Goal: Task Accomplishment & Management: Manage account settings

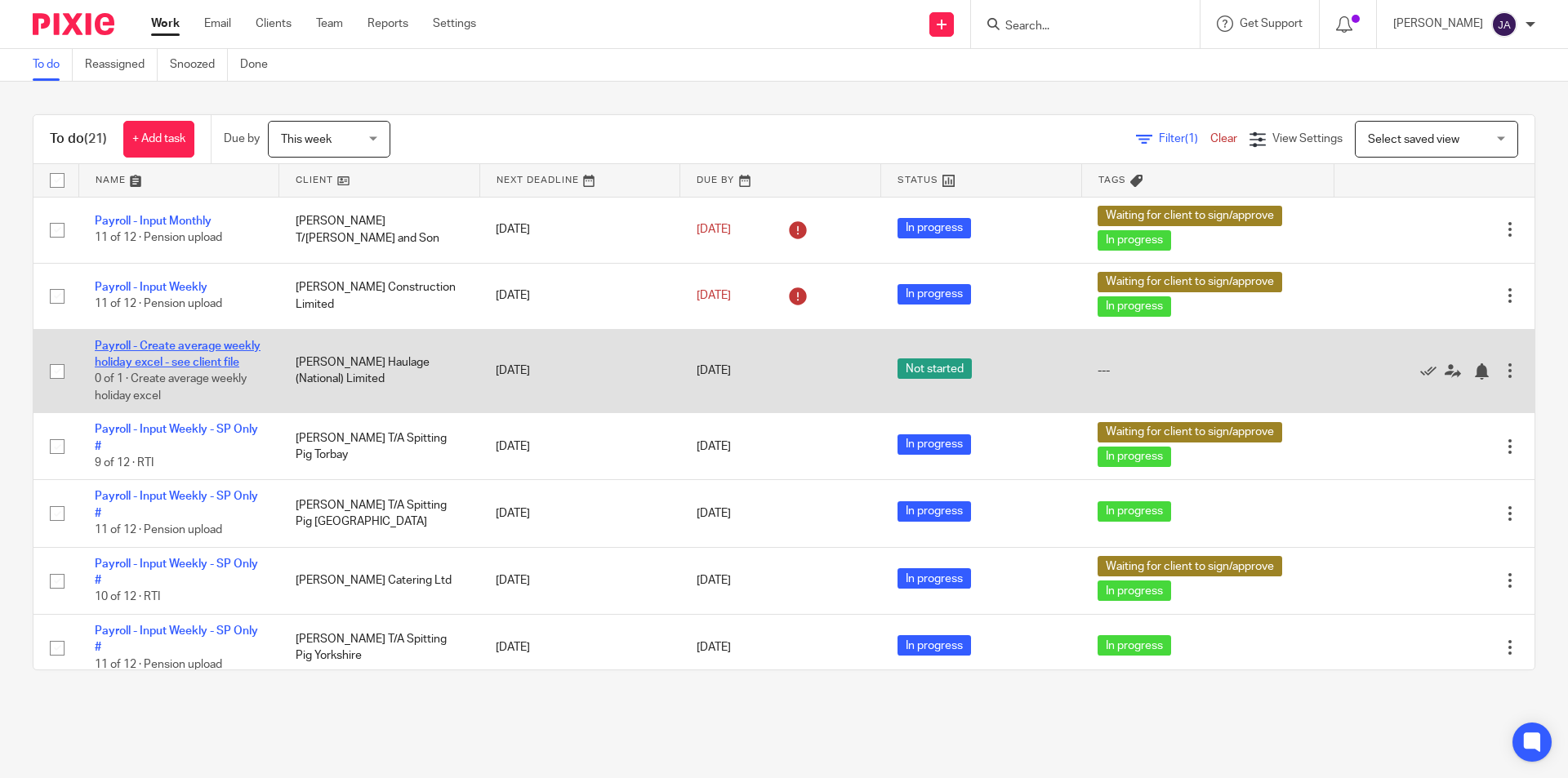
click at [177, 349] on link "Payroll - Create average weekly holiday excel - see client file" at bounding box center [177, 354] width 166 height 28
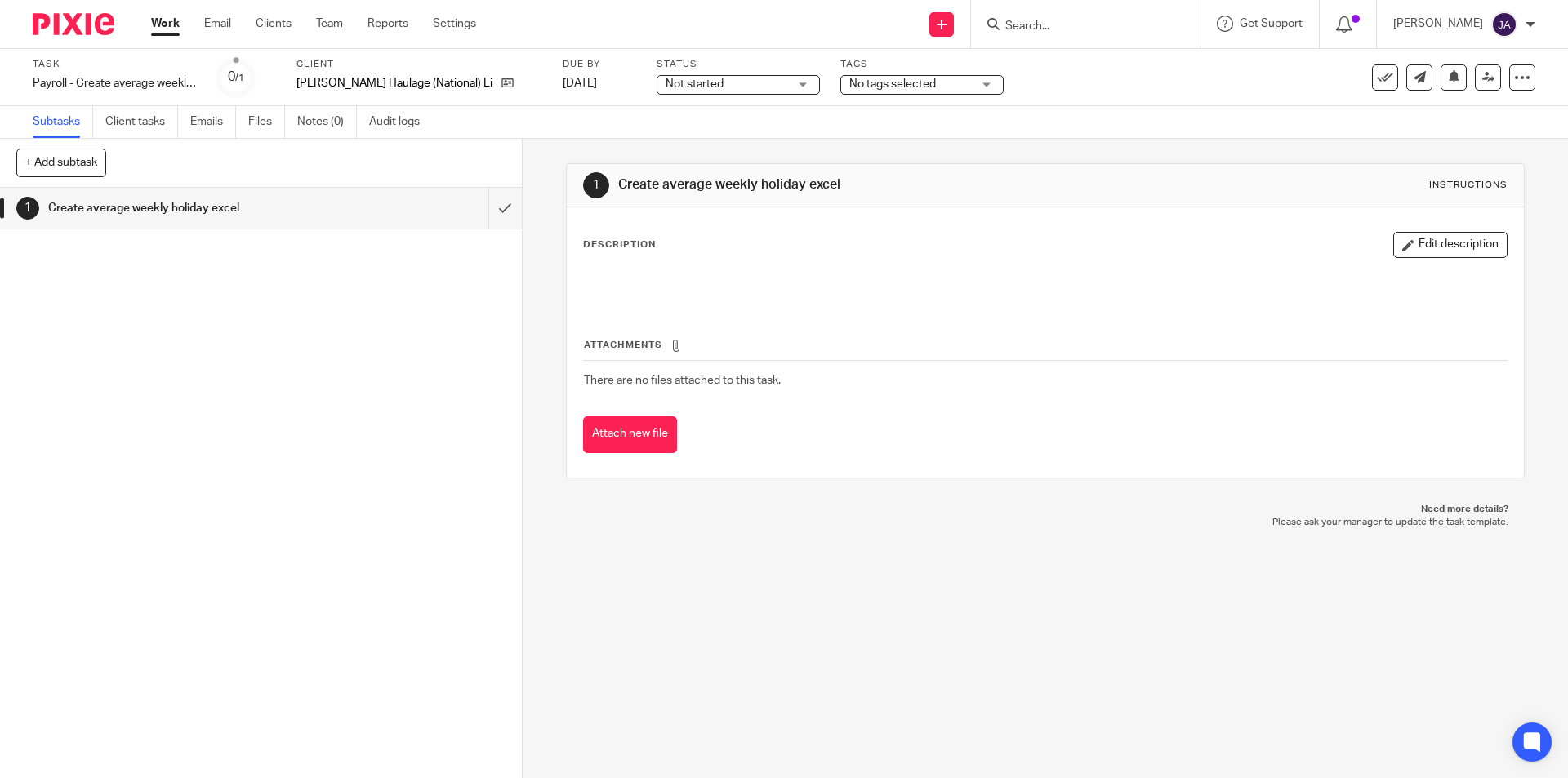
drag, startPoint x: 0, startPoint y: 0, endPoint x: 651, endPoint y: 85, distance: 656.5
click at [665, 84] on span "Not started" at bounding box center [694, 84] width 58 height 12
click at [654, 141] on span "In progress" at bounding box center [651, 144] width 57 height 12
click at [489, 214] on input "submit" at bounding box center [261, 209] width 522 height 41
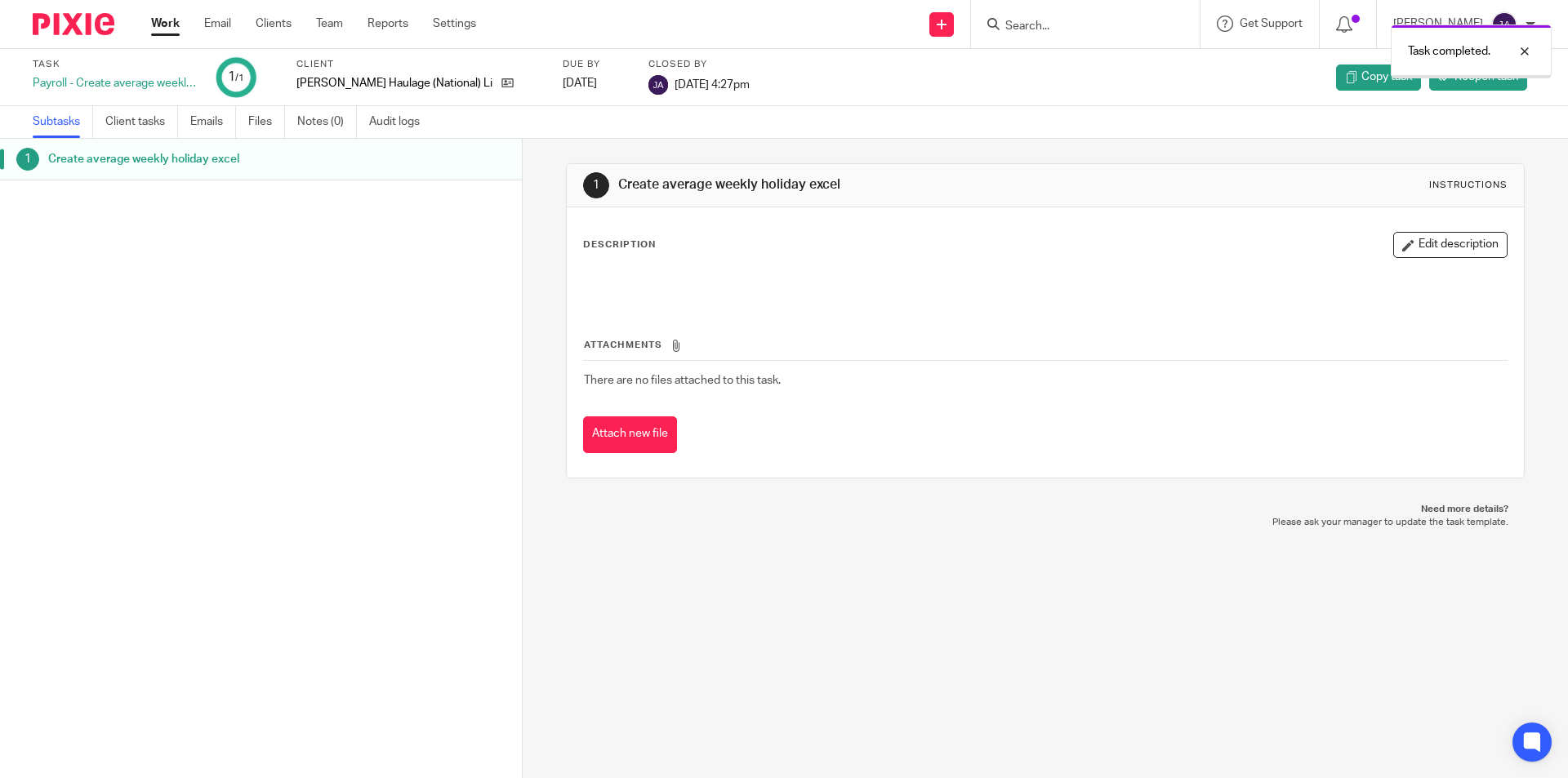
click at [169, 23] on link "Work" at bounding box center [165, 23] width 28 height 16
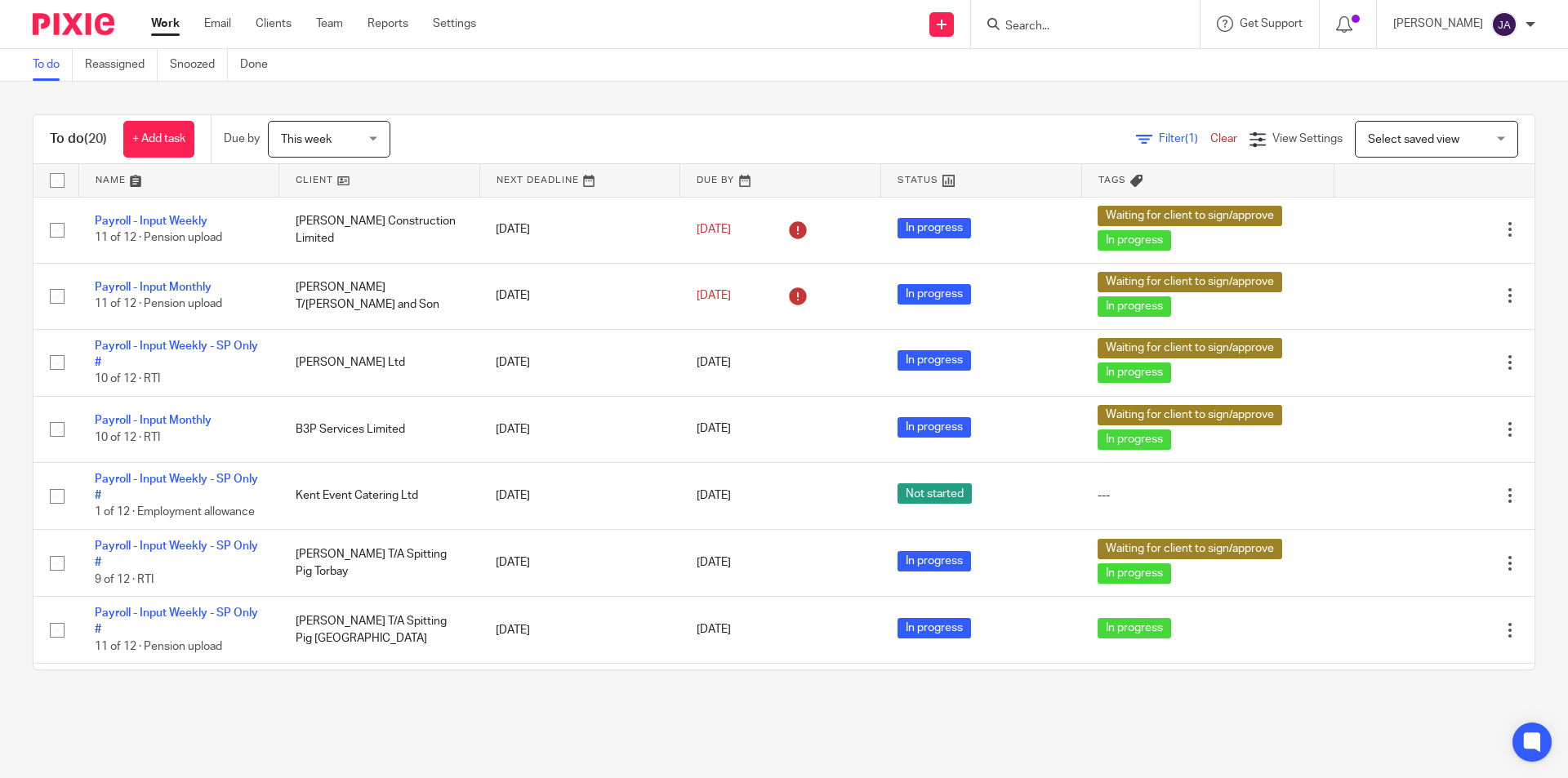
scroll to position [654, 0]
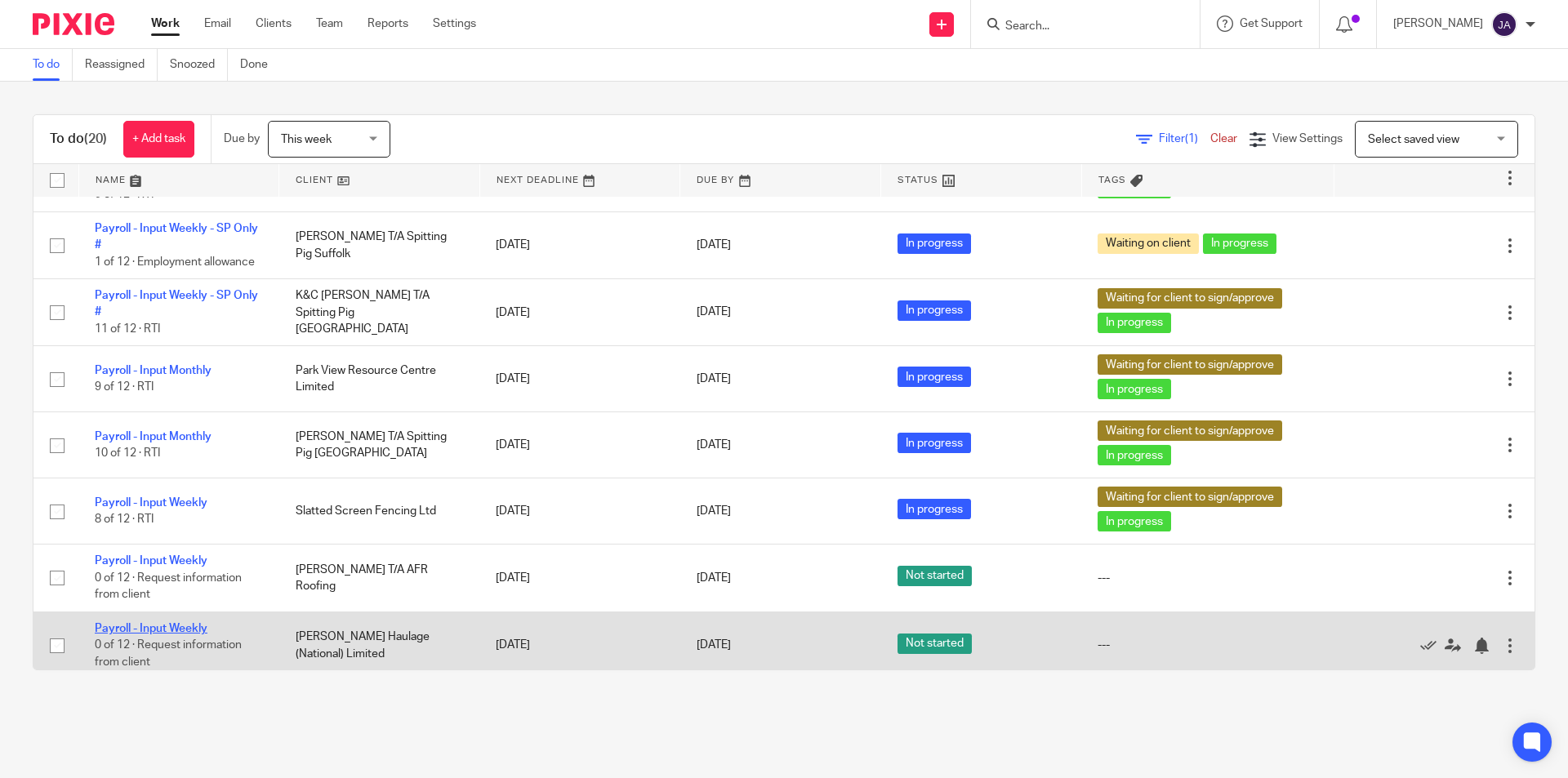
click at [178, 624] on link "Payroll - Input Weekly" at bounding box center [151, 629] width 112 height 12
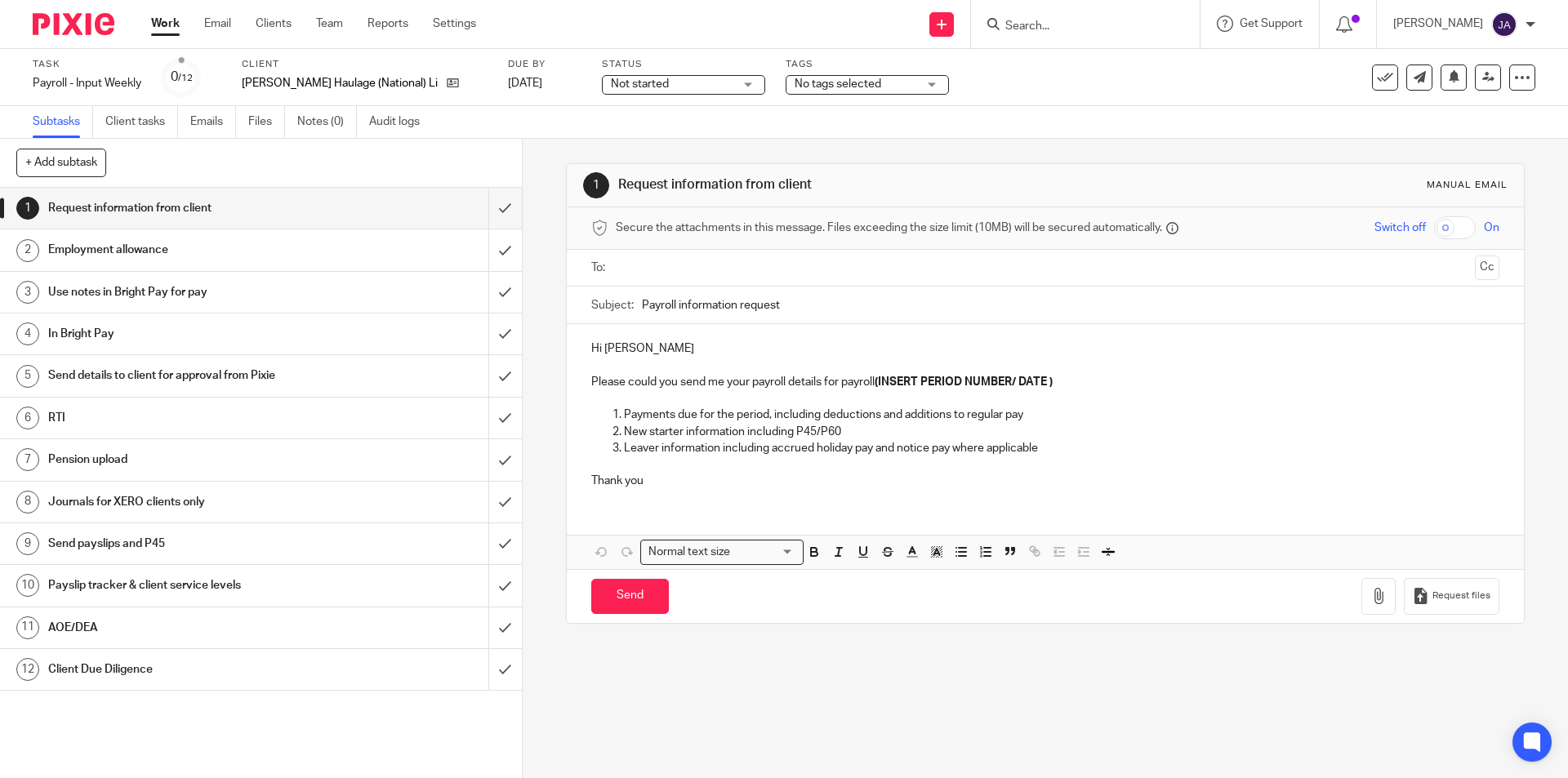
click at [611, 85] on span "Not started" at bounding box center [640, 84] width 58 height 12
click at [597, 145] on span "In progress" at bounding box center [597, 144] width 57 height 12
click at [794, 81] on span "No tags selected" at bounding box center [837, 84] width 86 height 12
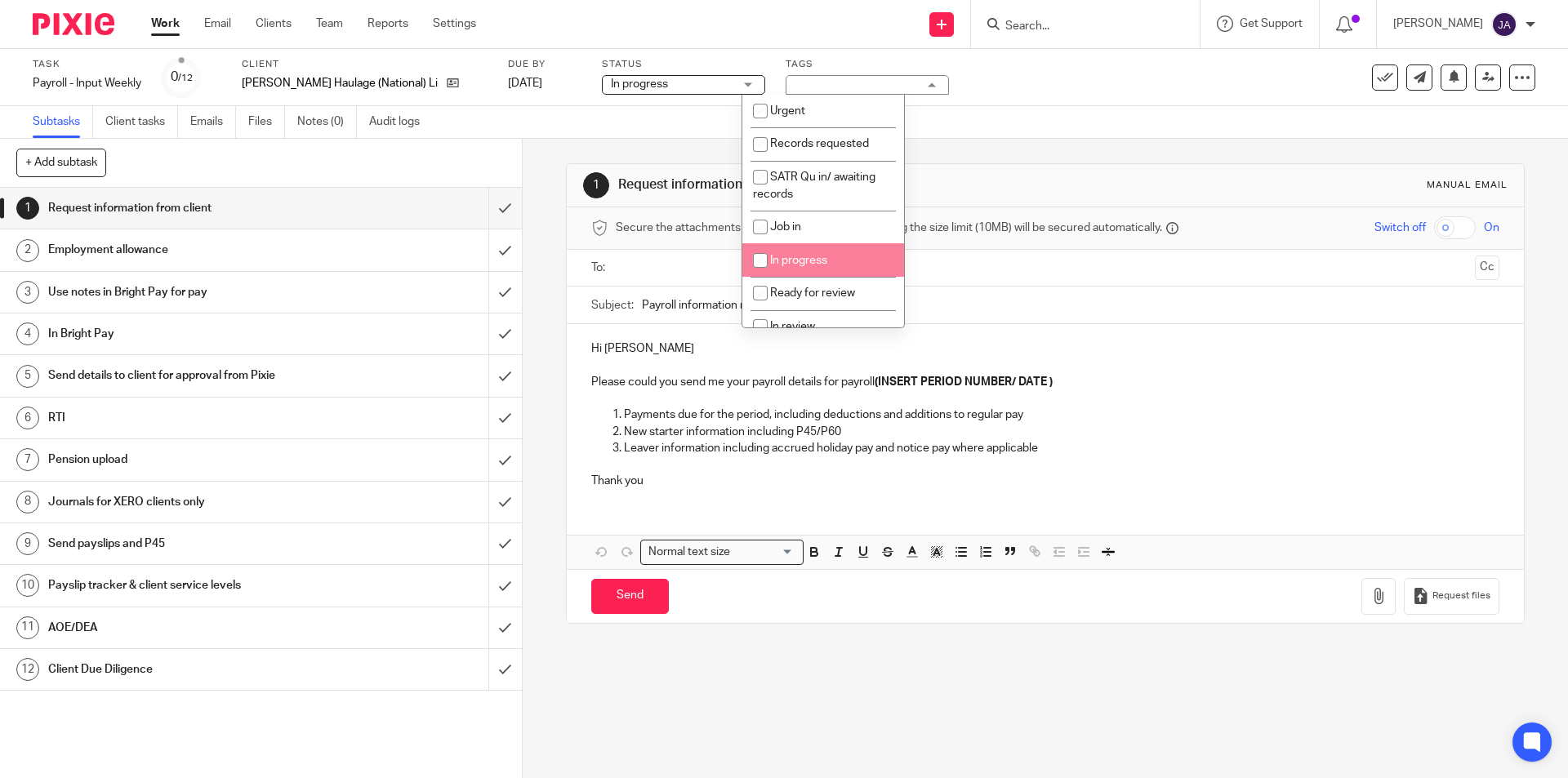
click at [794, 263] on span "In progress" at bounding box center [798, 261] width 57 height 12
checkbox input "true"
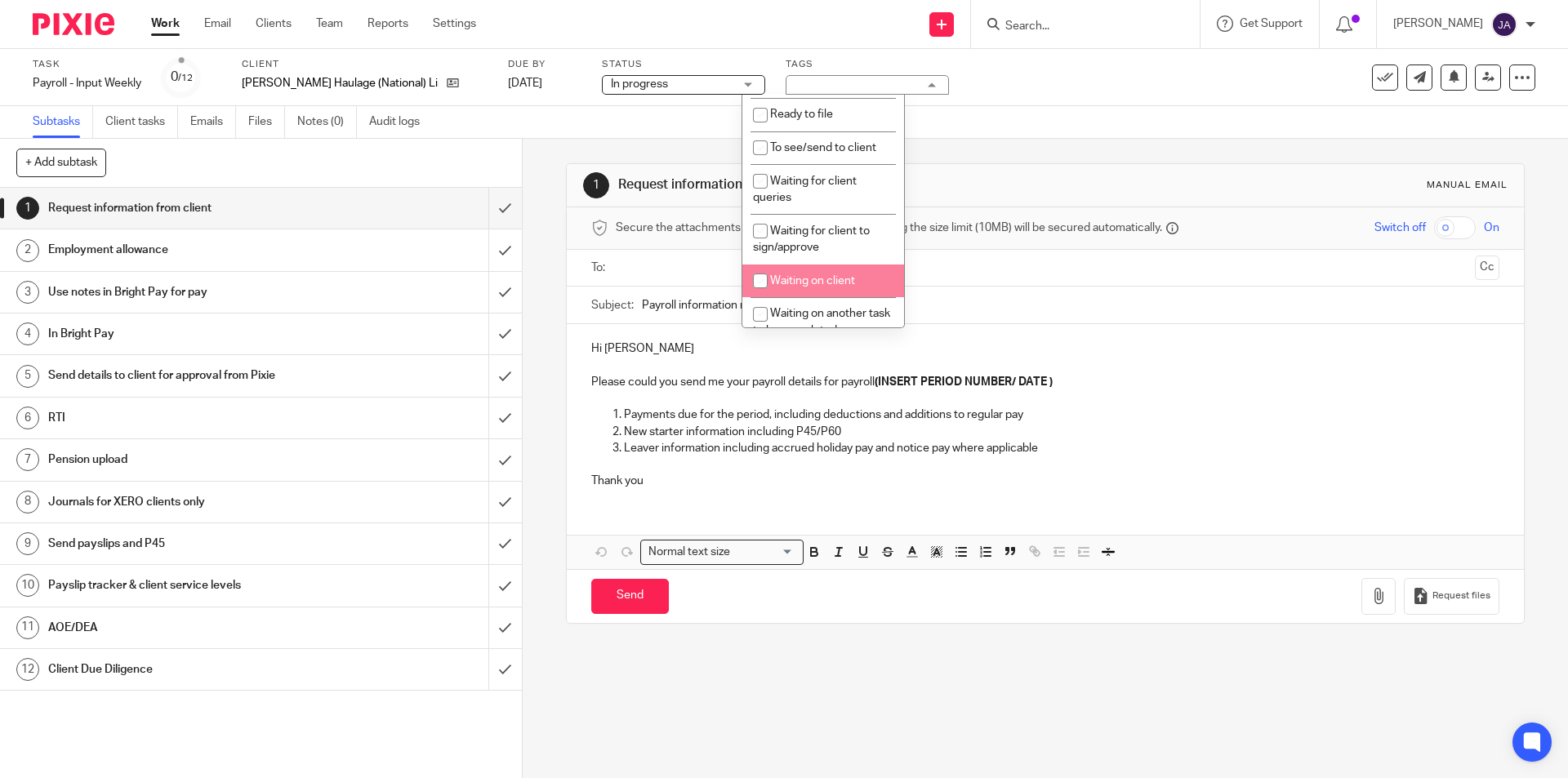
scroll to position [327, 0]
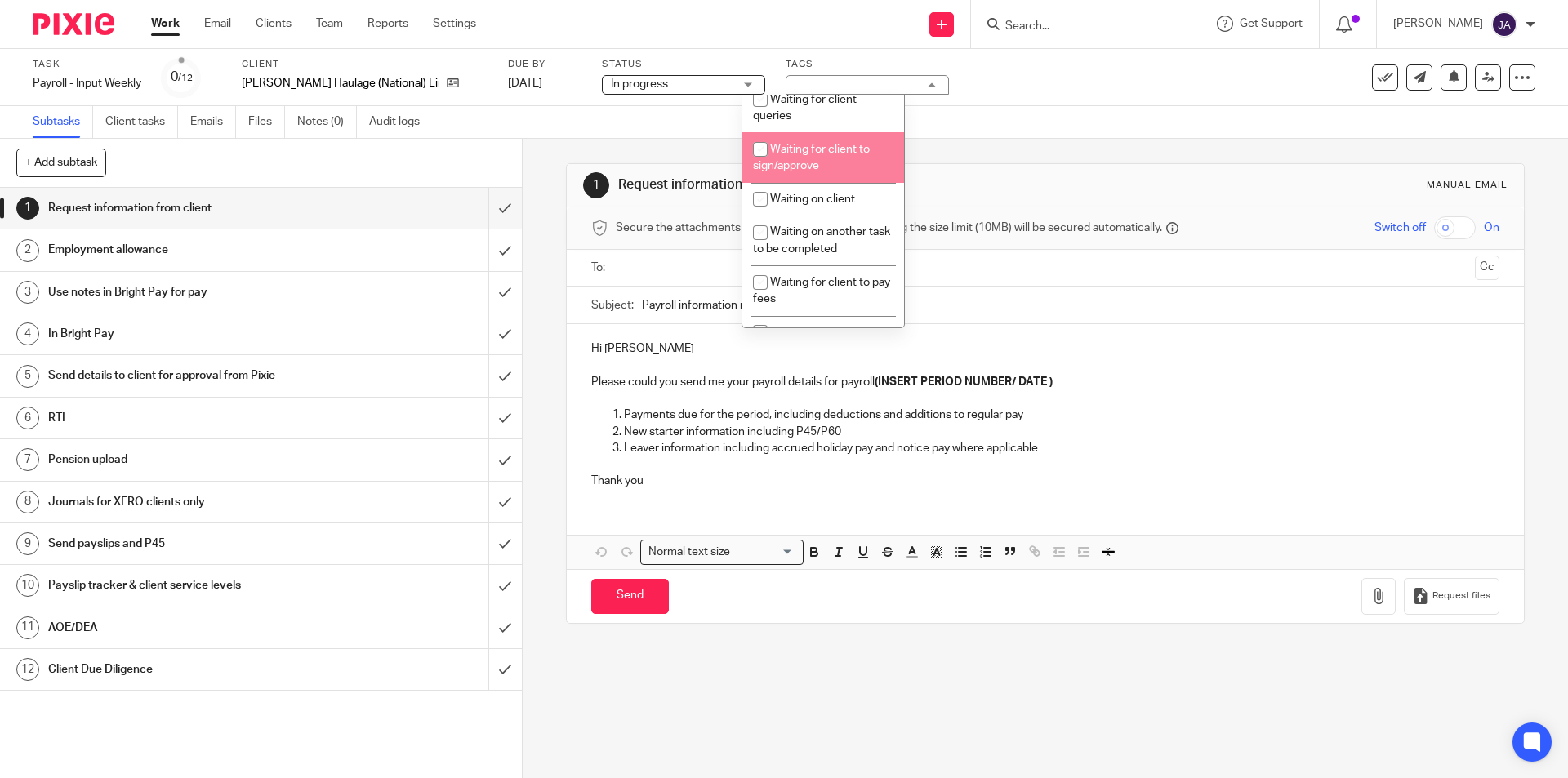
click at [788, 162] on span "Waiting for client to sign/approve" at bounding box center [811, 157] width 116 height 28
checkbox input "true"
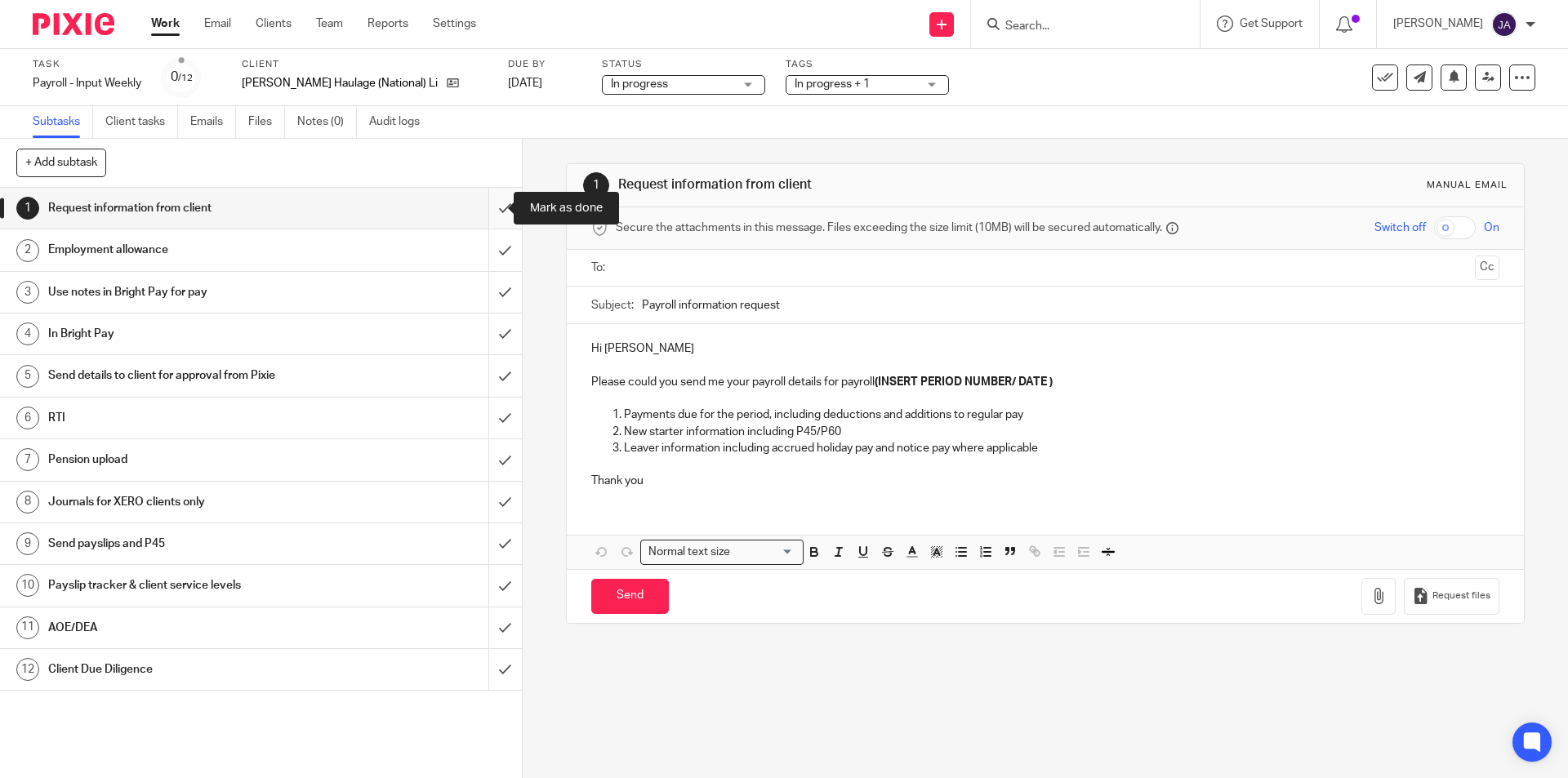
click at [494, 210] on input "submit" at bounding box center [261, 209] width 522 height 41
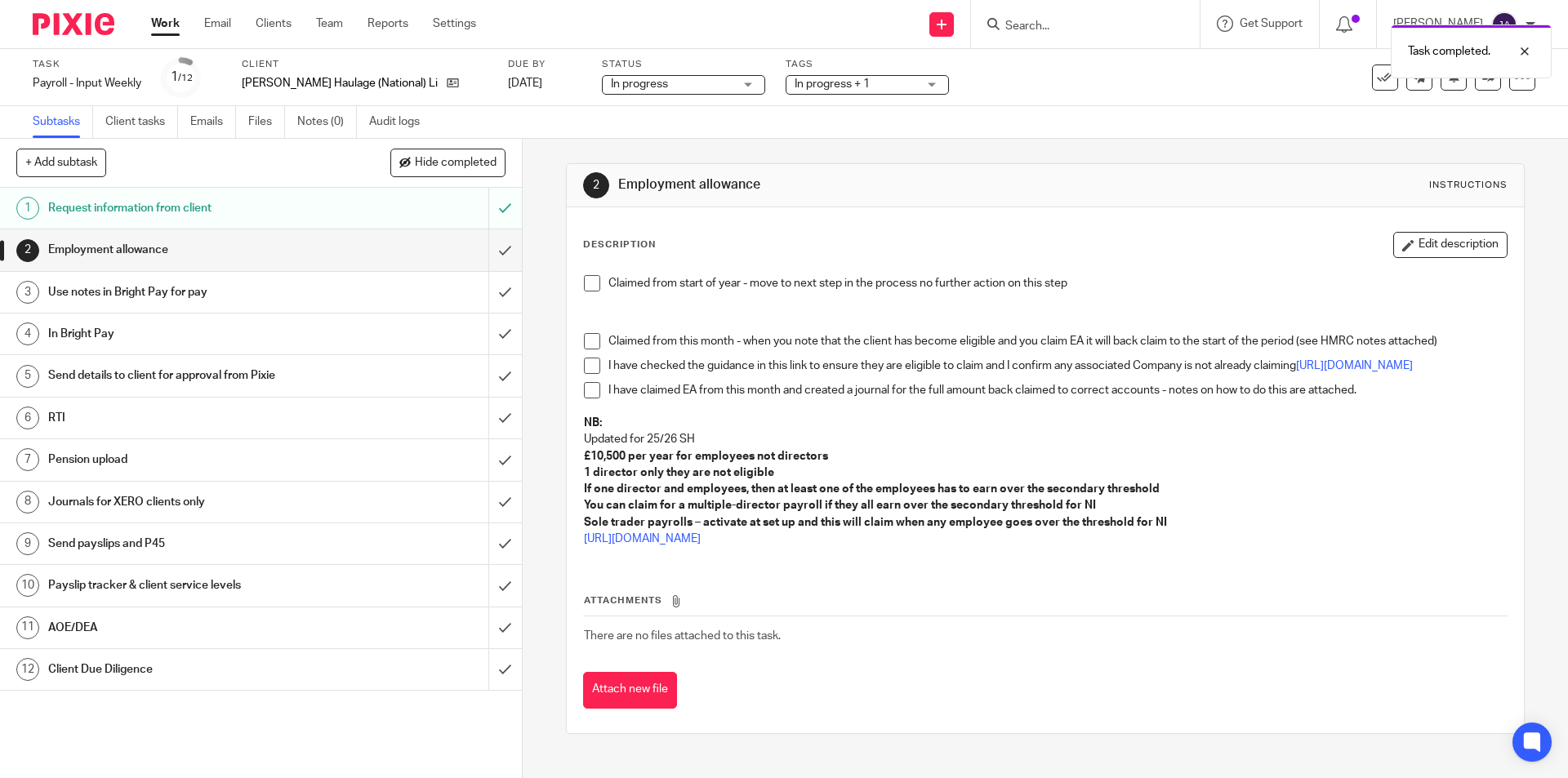
click at [588, 284] on span at bounding box center [592, 283] width 16 height 16
click at [486, 250] on input "submit" at bounding box center [261, 250] width 522 height 41
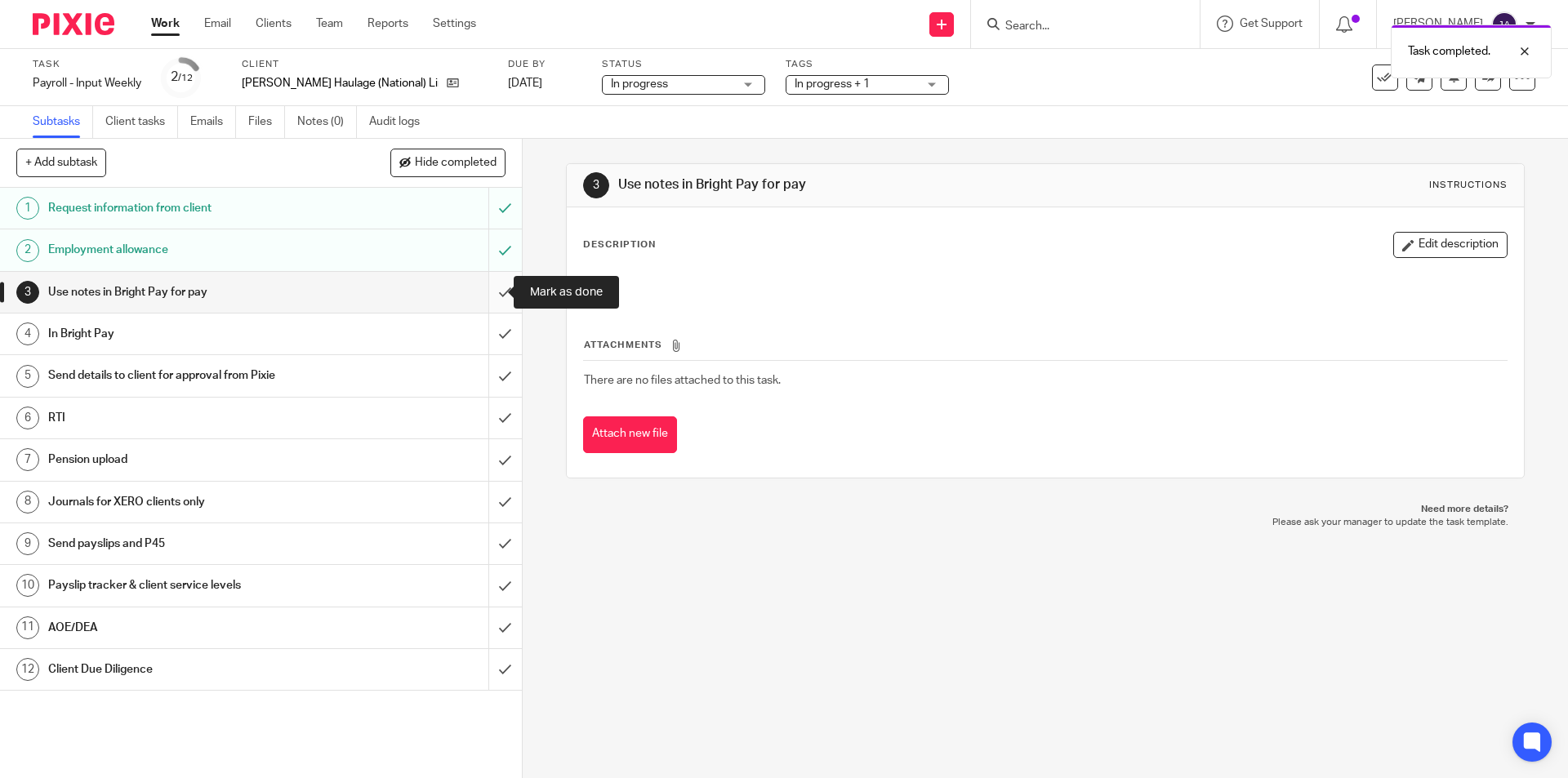
click at [498, 292] on input "submit" at bounding box center [261, 292] width 522 height 41
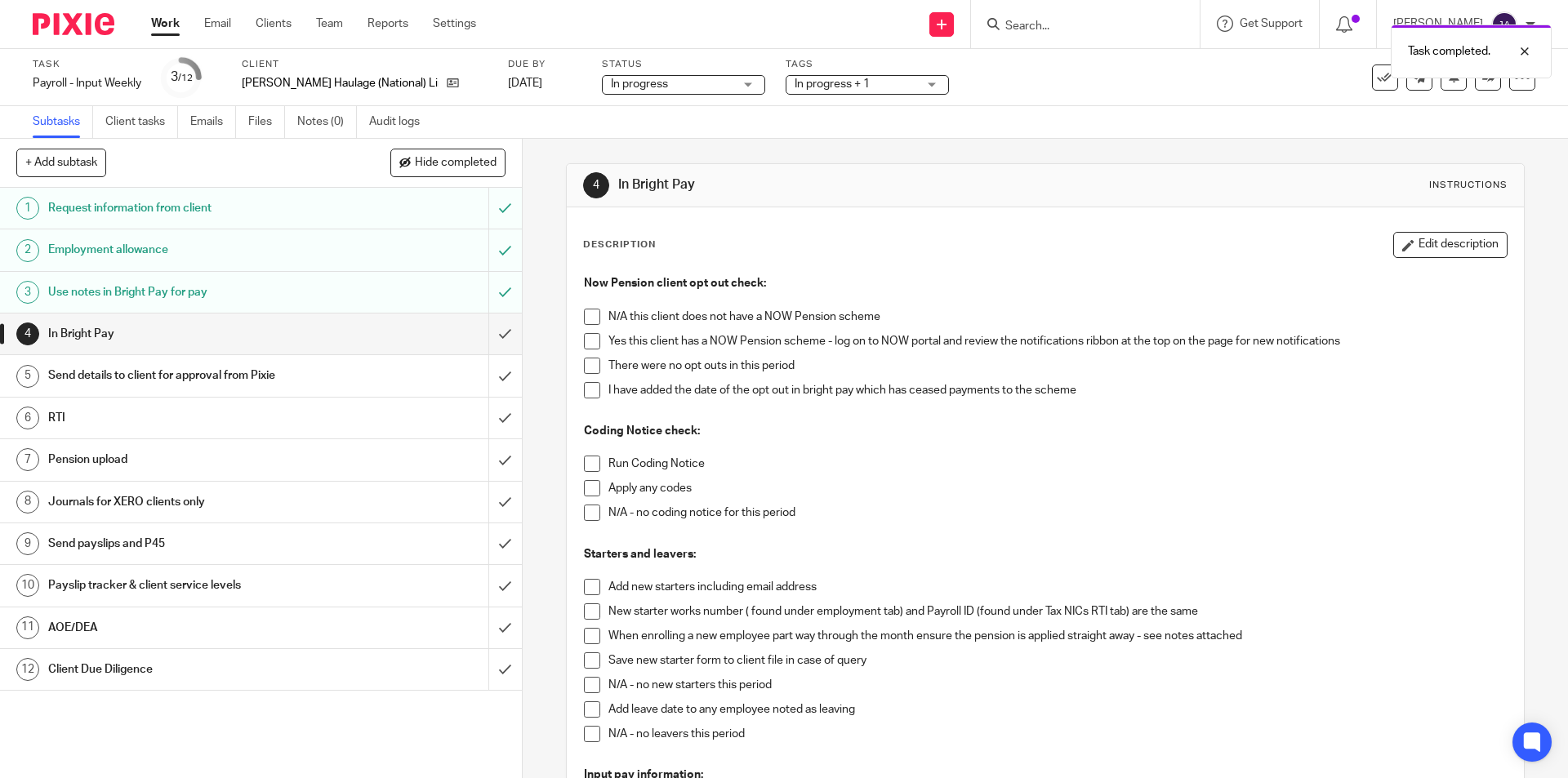
click at [587, 336] on span at bounding box center [592, 341] width 16 height 16
click at [587, 362] on span at bounding box center [592, 366] width 16 height 16
click at [585, 468] on span at bounding box center [592, 464] width 16 height 16
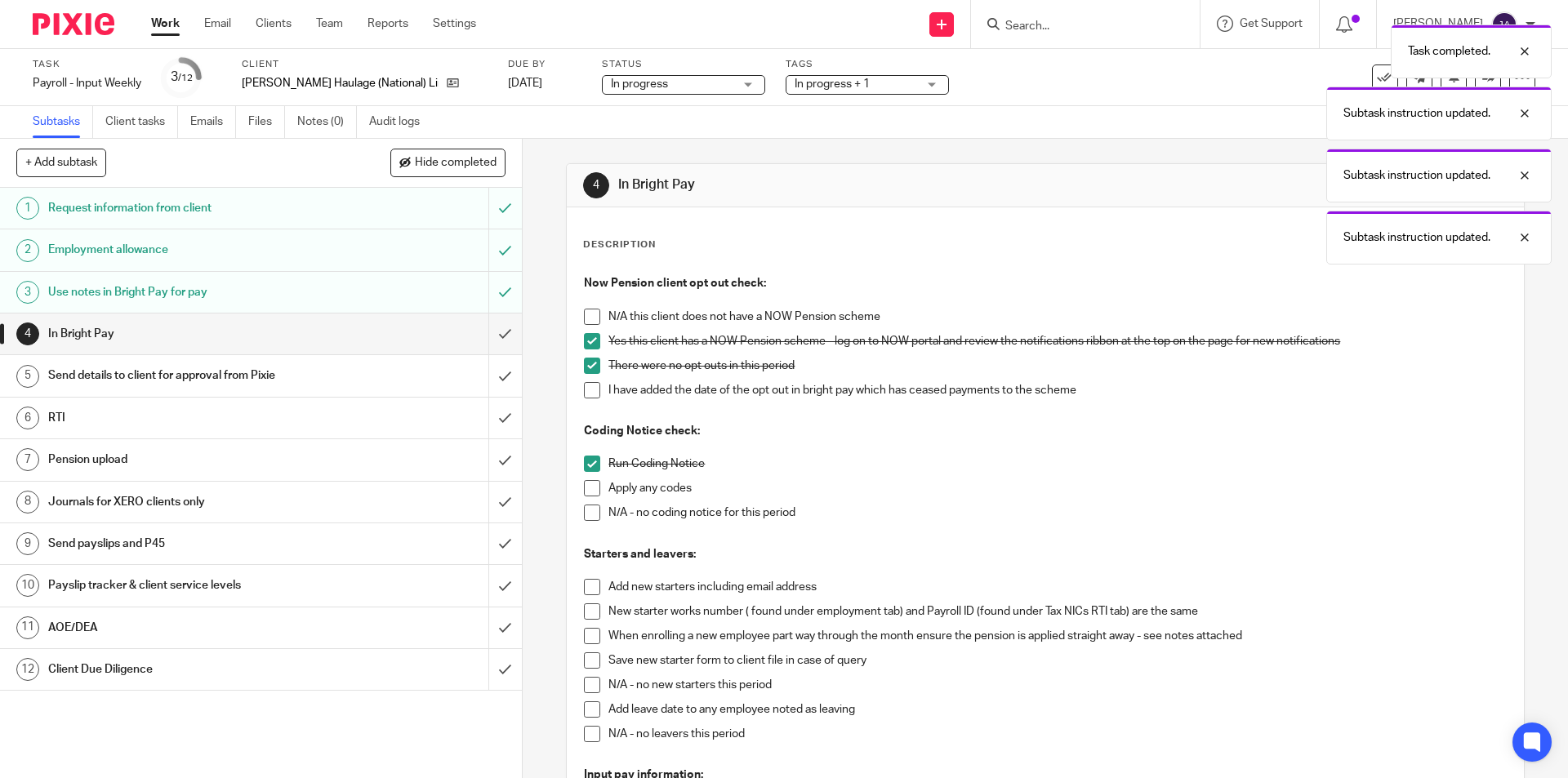
click at [587, 508] on span at bounding box center [592, 512] width 16 height 16
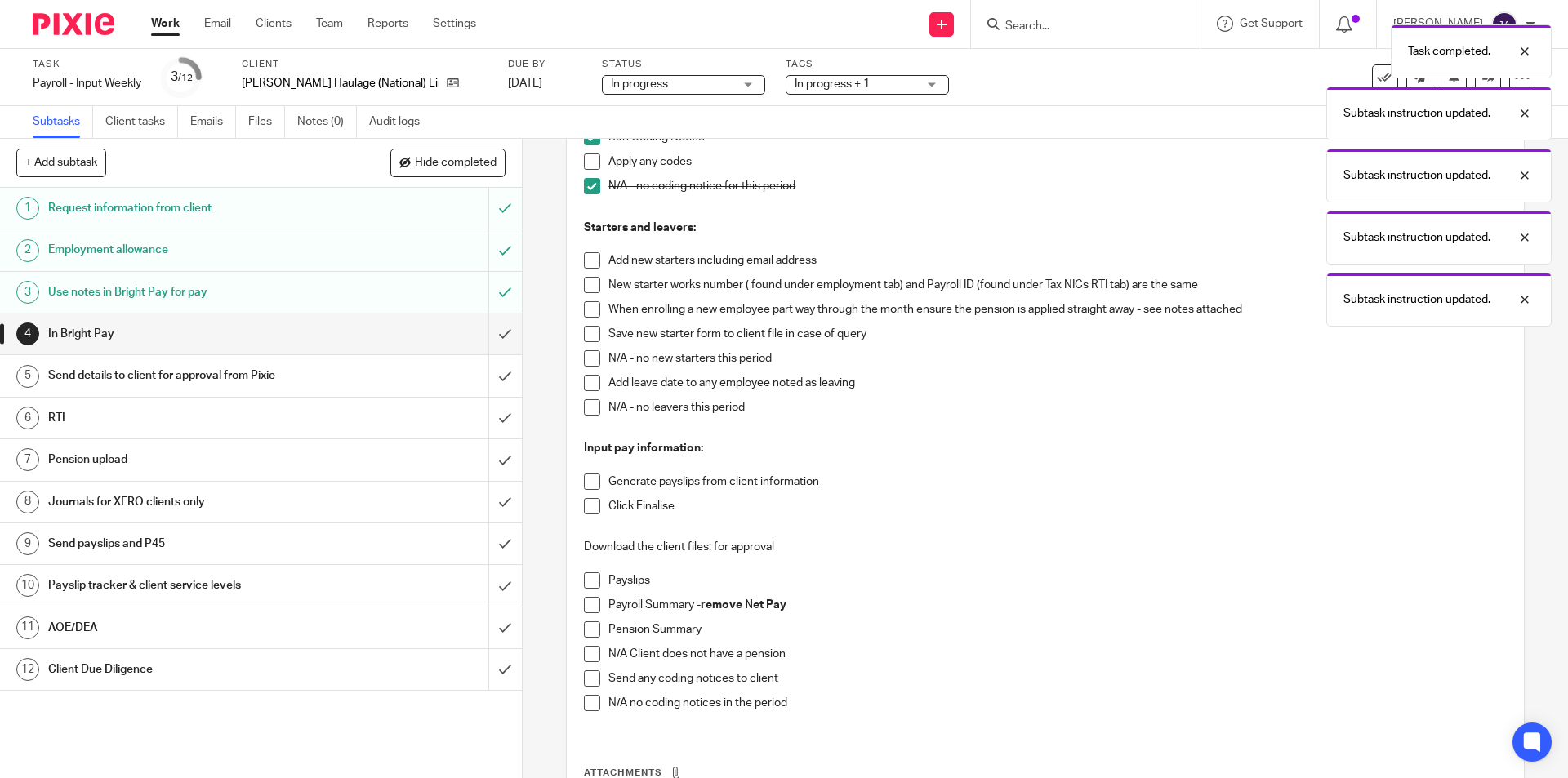
click at [587, 357] on span at bounding box center [592, 358] width 16 height 16
click at [587, 404] on span at bounding box center [592, 407] width 16 height 16
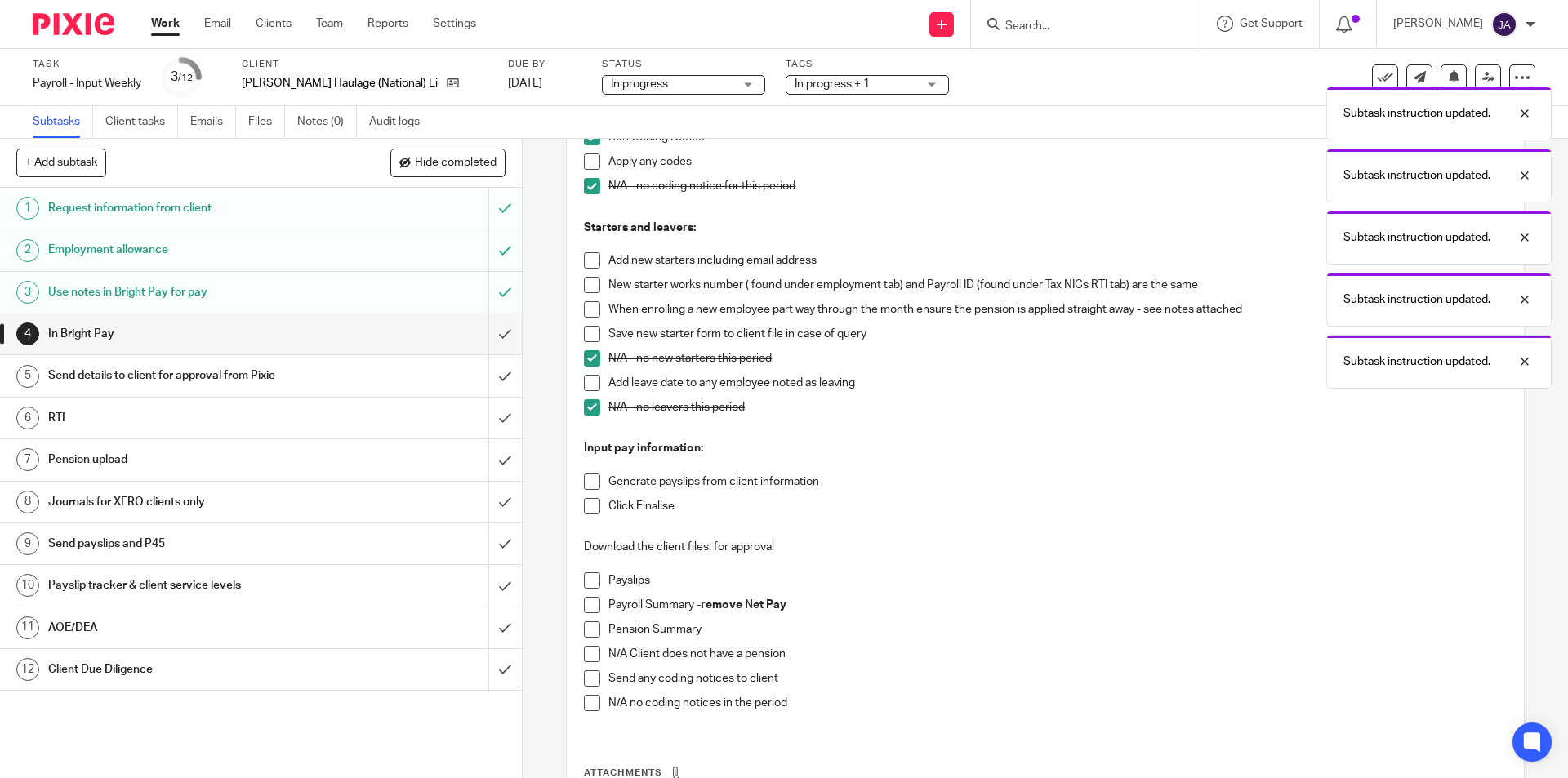
click at [587, 484] on span at bounding box center [592, 481] width 16 height 16
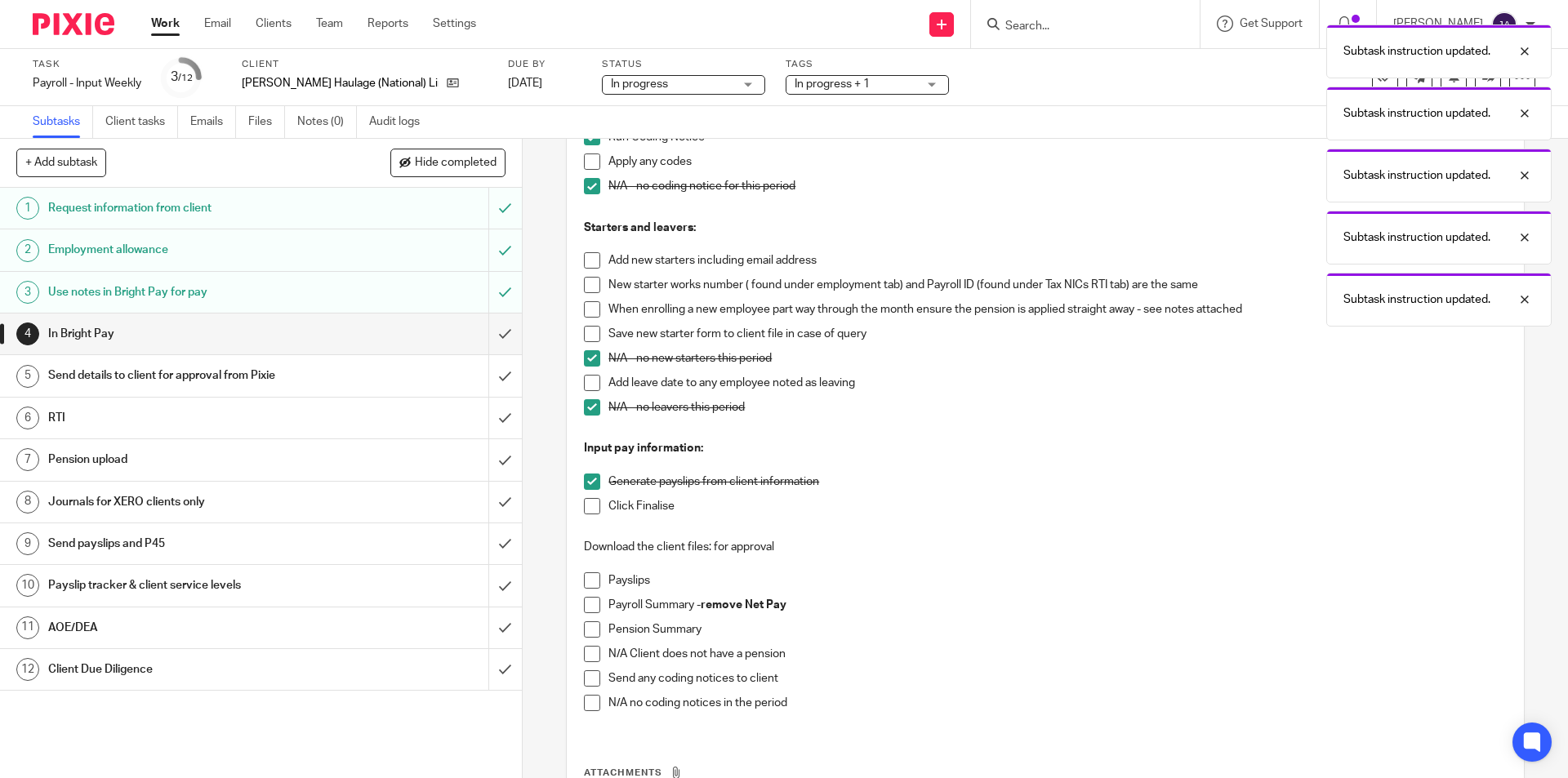
click at [584, 506] on span at bounding box center [592, 506] width 16 height 16
click at [588, 584] on span at bounding box center [592, 580] width 16 height 16
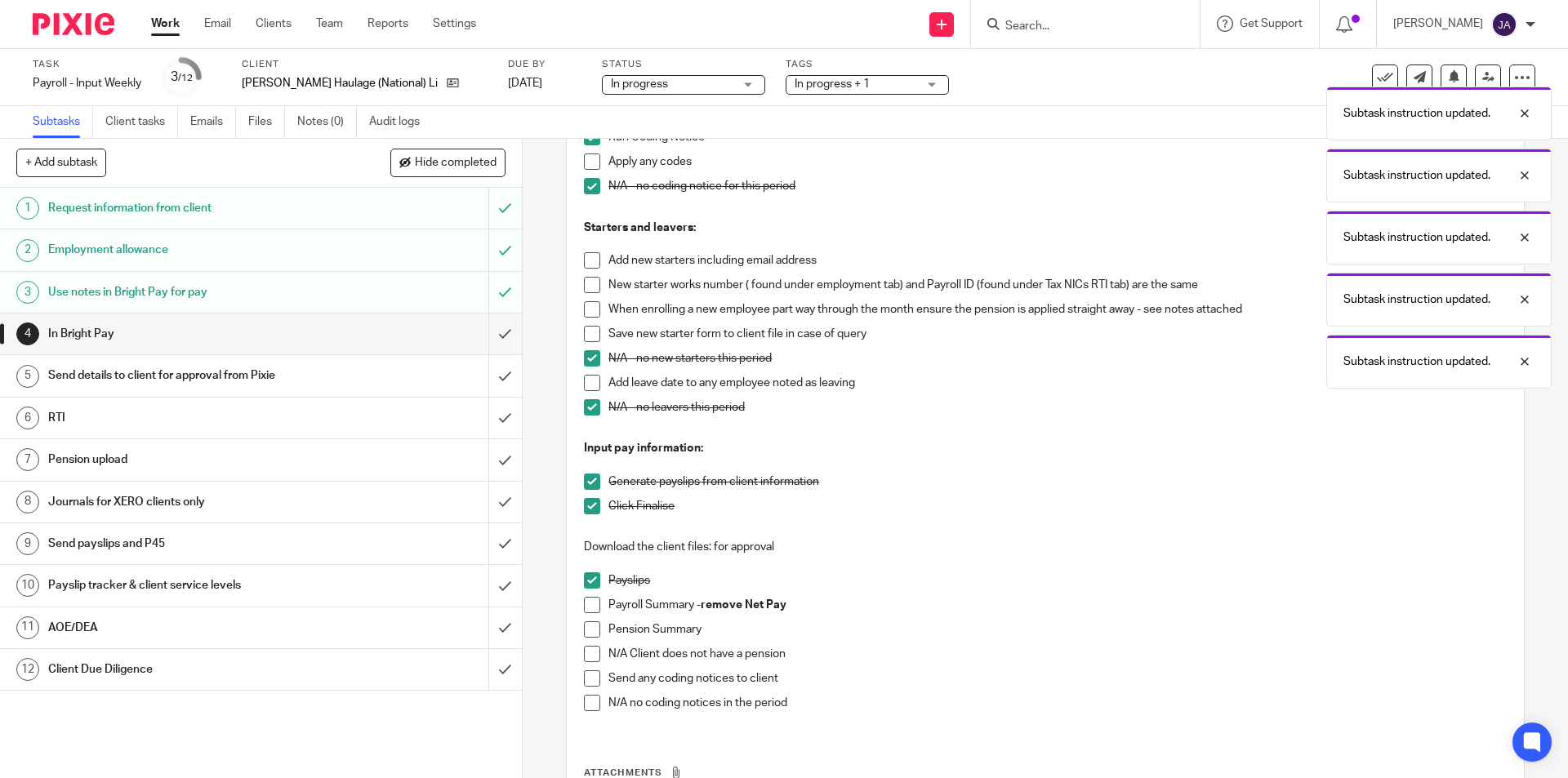
click at [584, 604] on span at bounding box center [592, 605] width 16 height 16
click at [590, 632] on span at bounding box center [592, 630] width 16 height 16
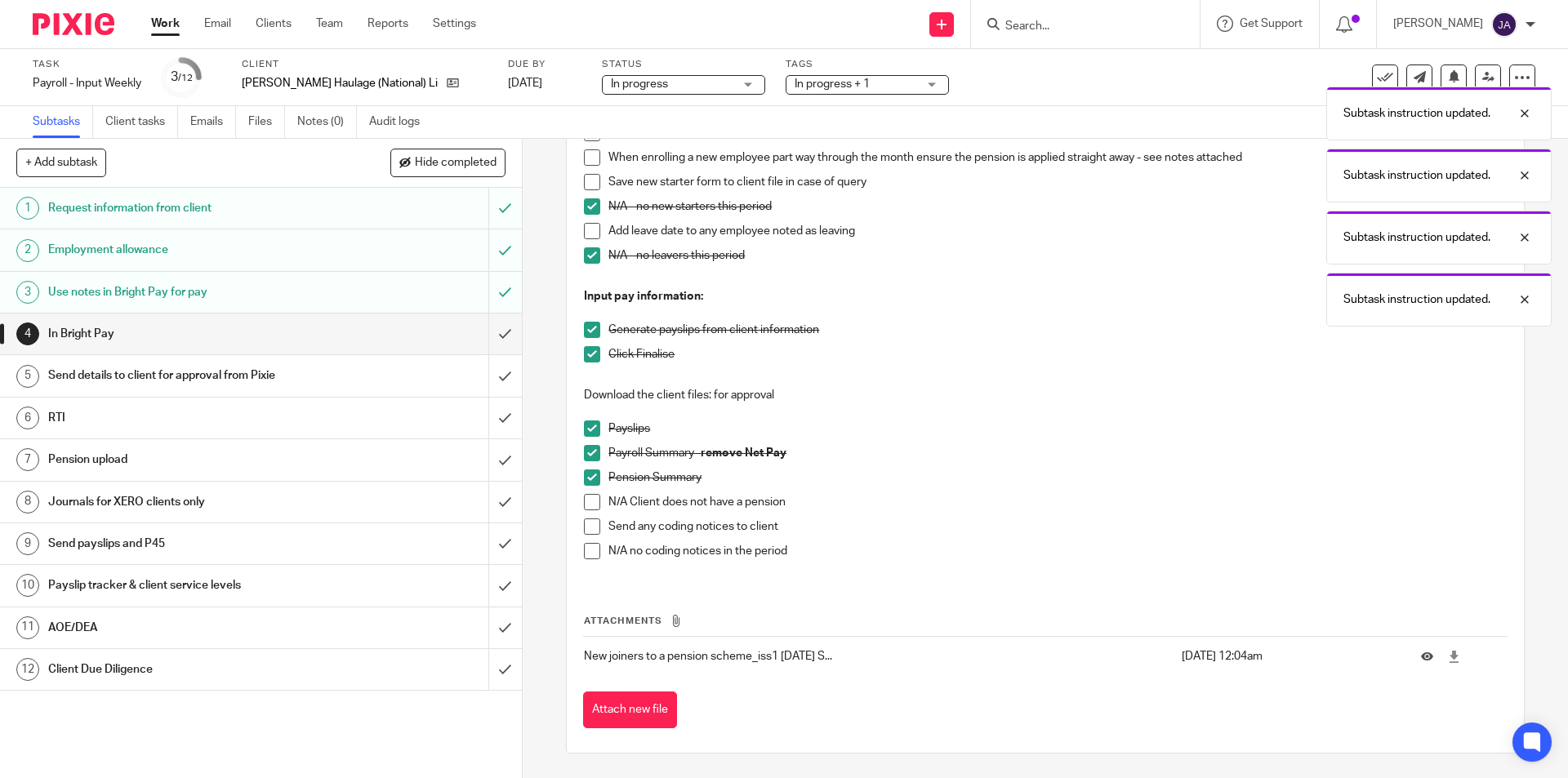
click at [587, 548] on span at bounding box center [592, 551] width 16 height 16
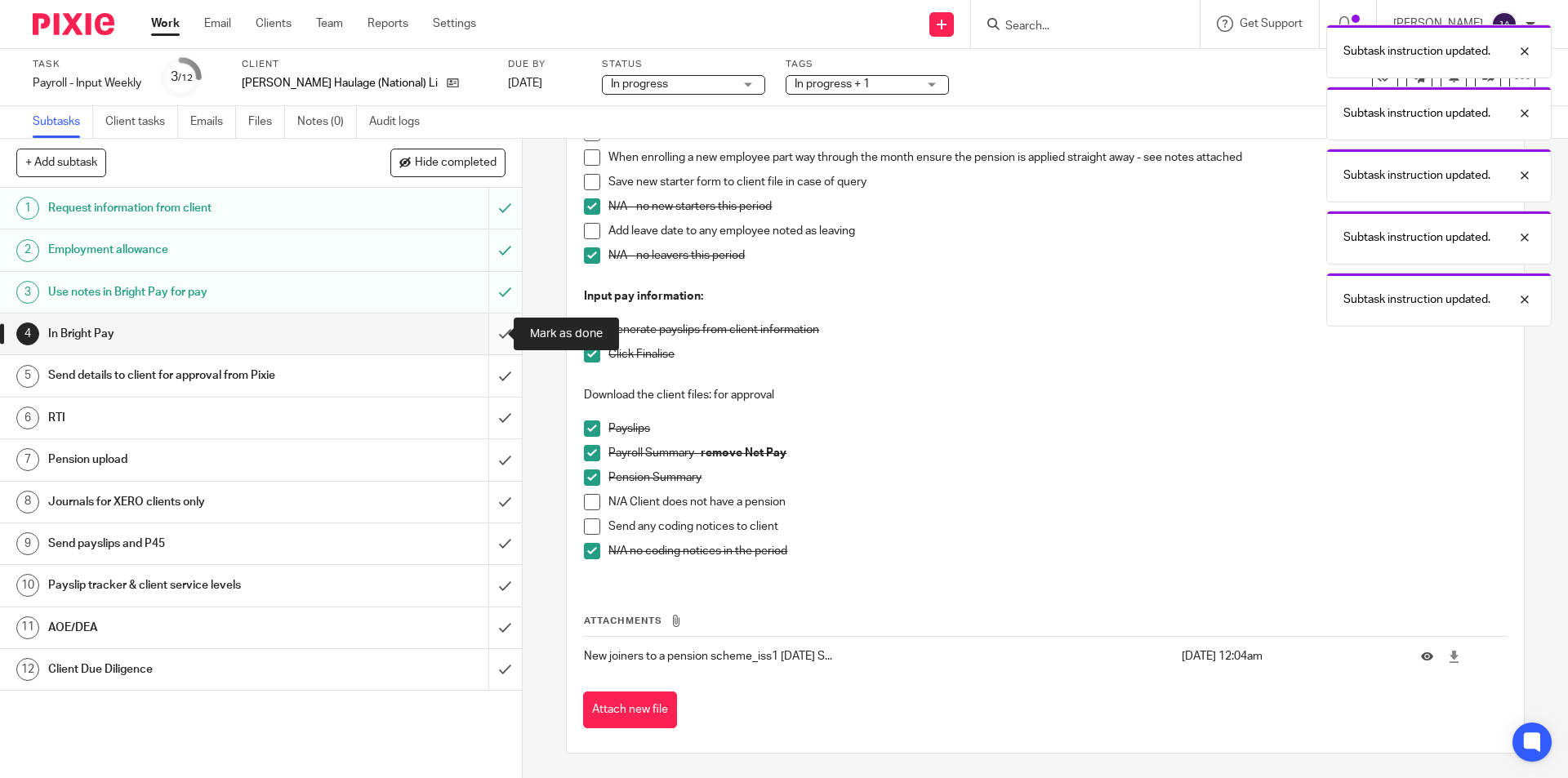
click at [491, 329] on input "submit" at bounding box center [261, 334] width 522 height 41
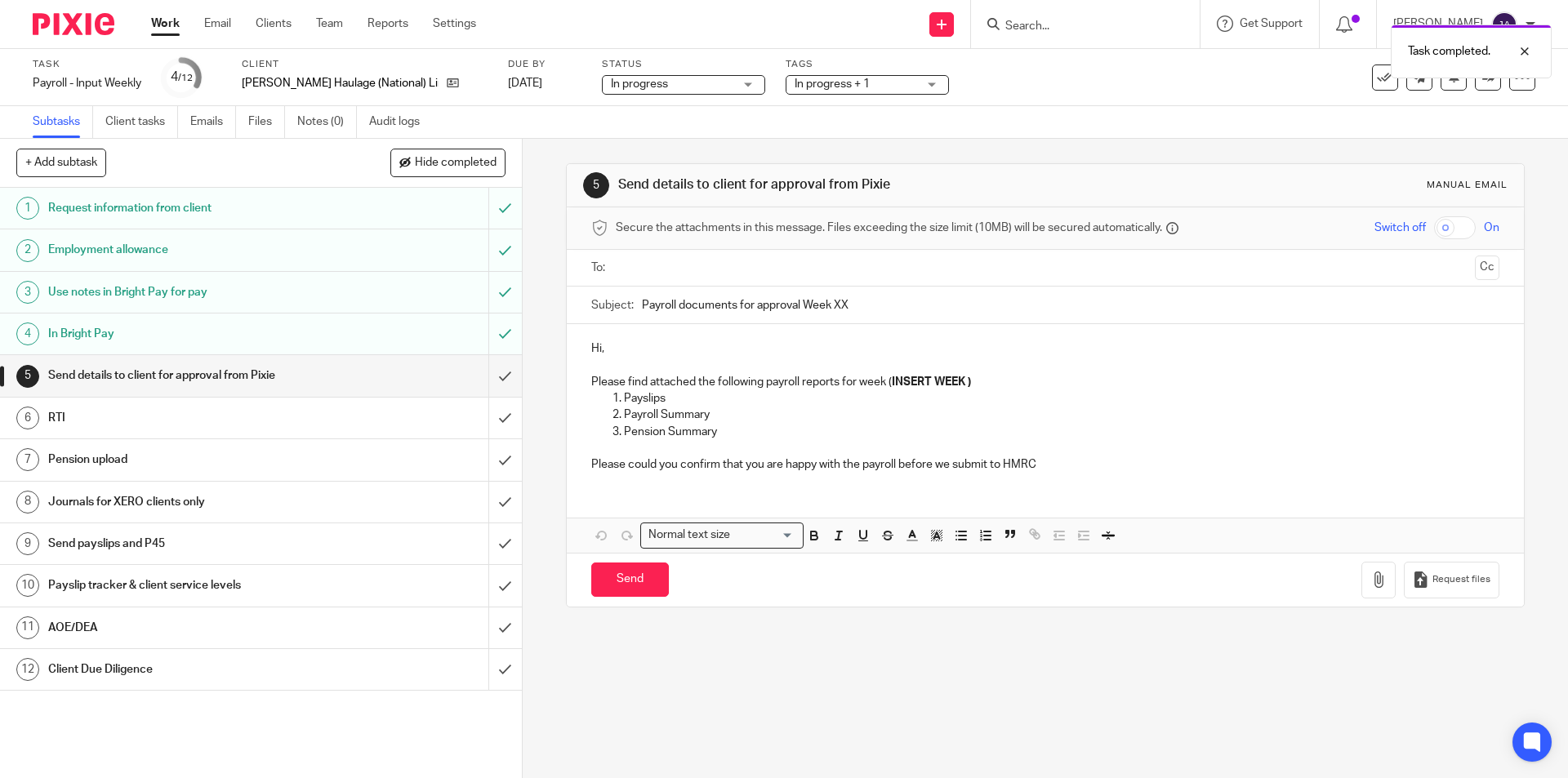
click at [627, 262] on input "text" at bounding box center [1044, 268] width 846 height 18
click at [1475, 273] on button "Cc" at bounding box center [1487, 269] width 24 height 24
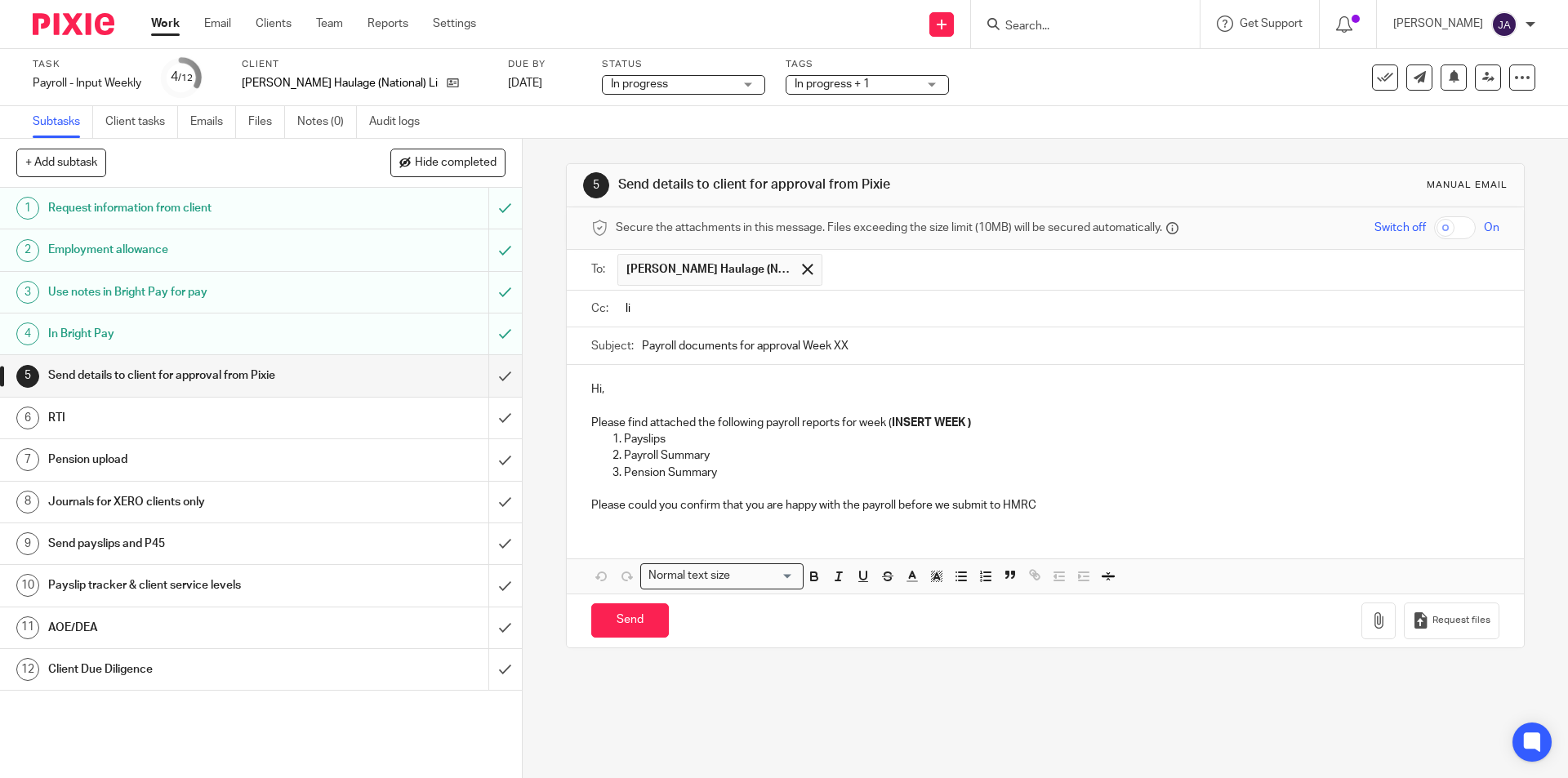
type input "l"
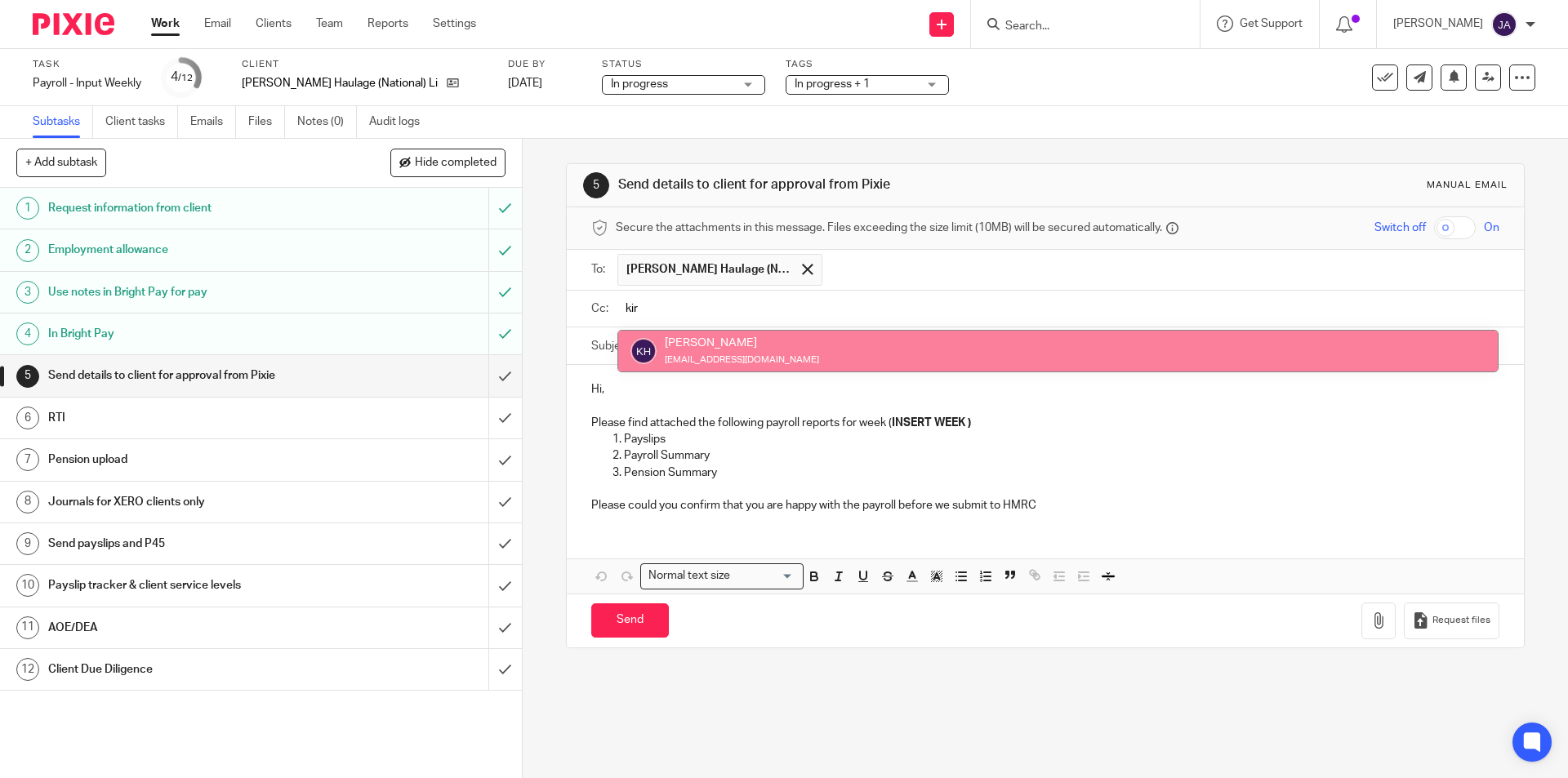
type input "kir"
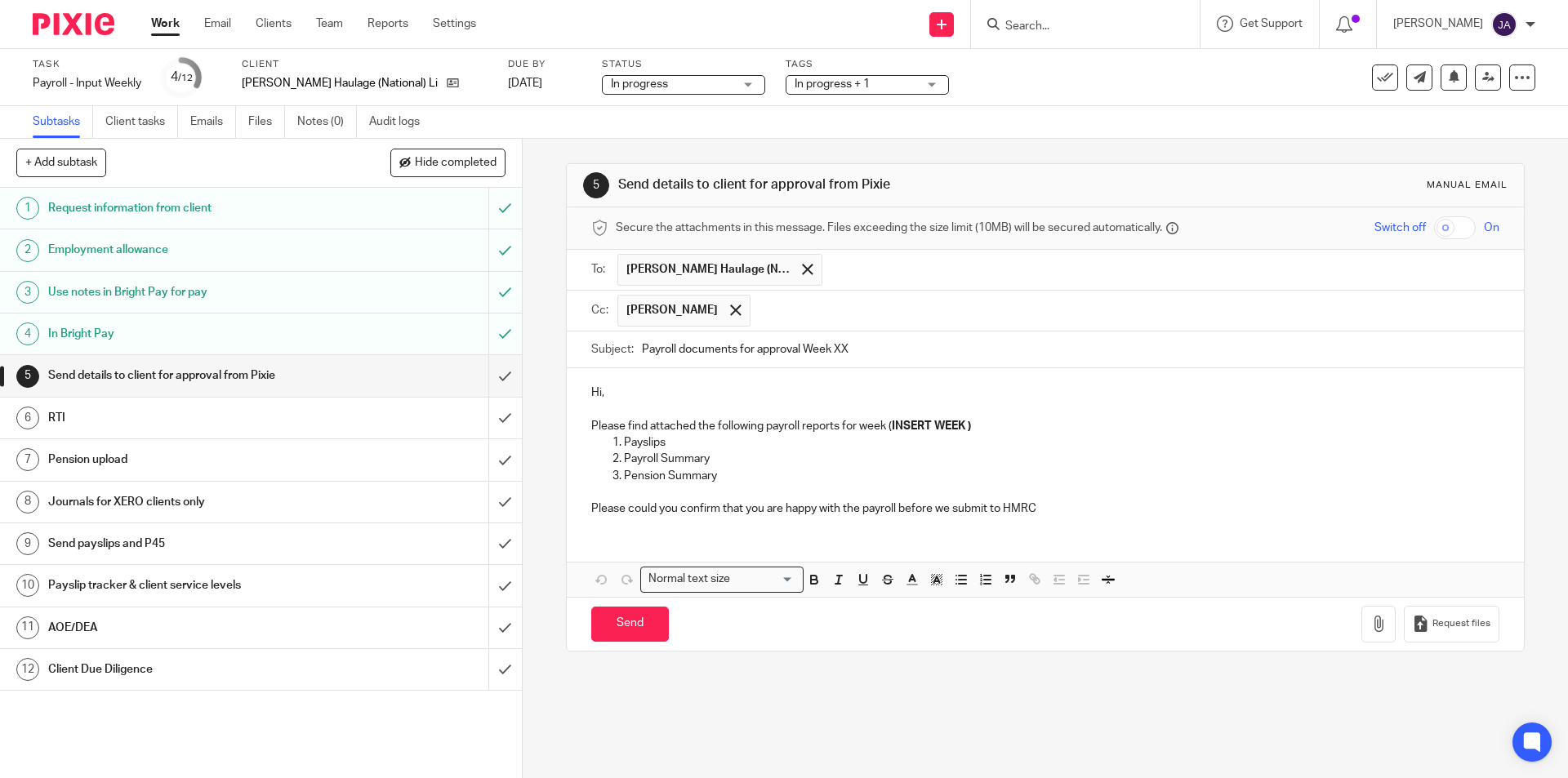
click at [642, 352] on input "Payroll documents for approval Week XX" at bounding box center [1070, 350] width 856 height 37
paste input "Week 23 HH (N) Ltd"
click at [680, 349] on input "Week 23 HH (N) Ltd Payroll documents for approval Week XX" at bounding box center [1070, 350] width 856 height 37
click at [958, 343] on input "Week 25 HH (N) Ltd Payroll documents for approval Week XX" at bounding box center [1070, 350] width 856 height 37
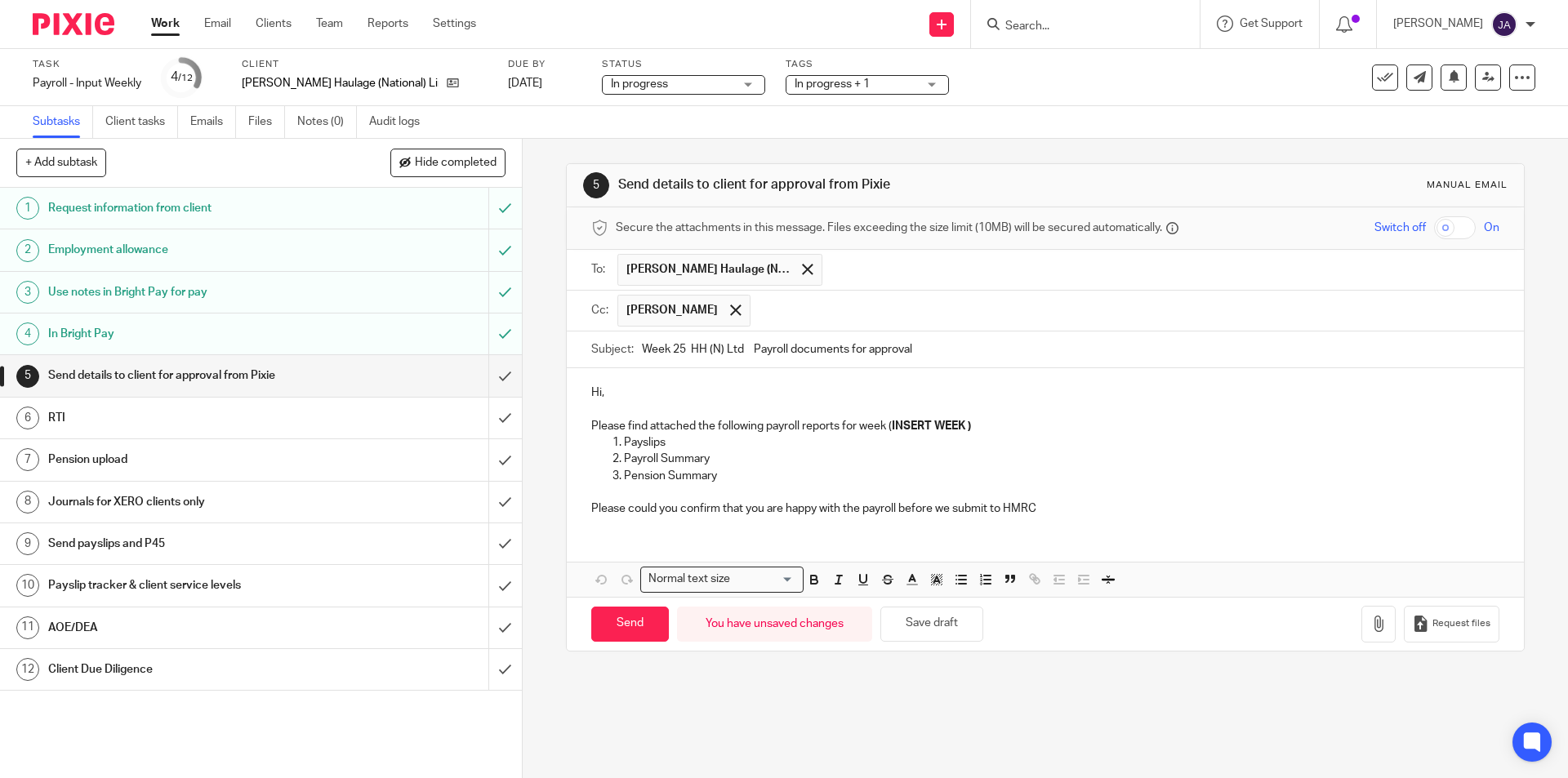
type input "Week 25 HH (N) Ltd Payroll documents for approval"
click at [973, 425] on p "Please find attached the following payroll reports for week ( INSERT WEEK )" at bounding box center [1045, 426] width 908 height 16
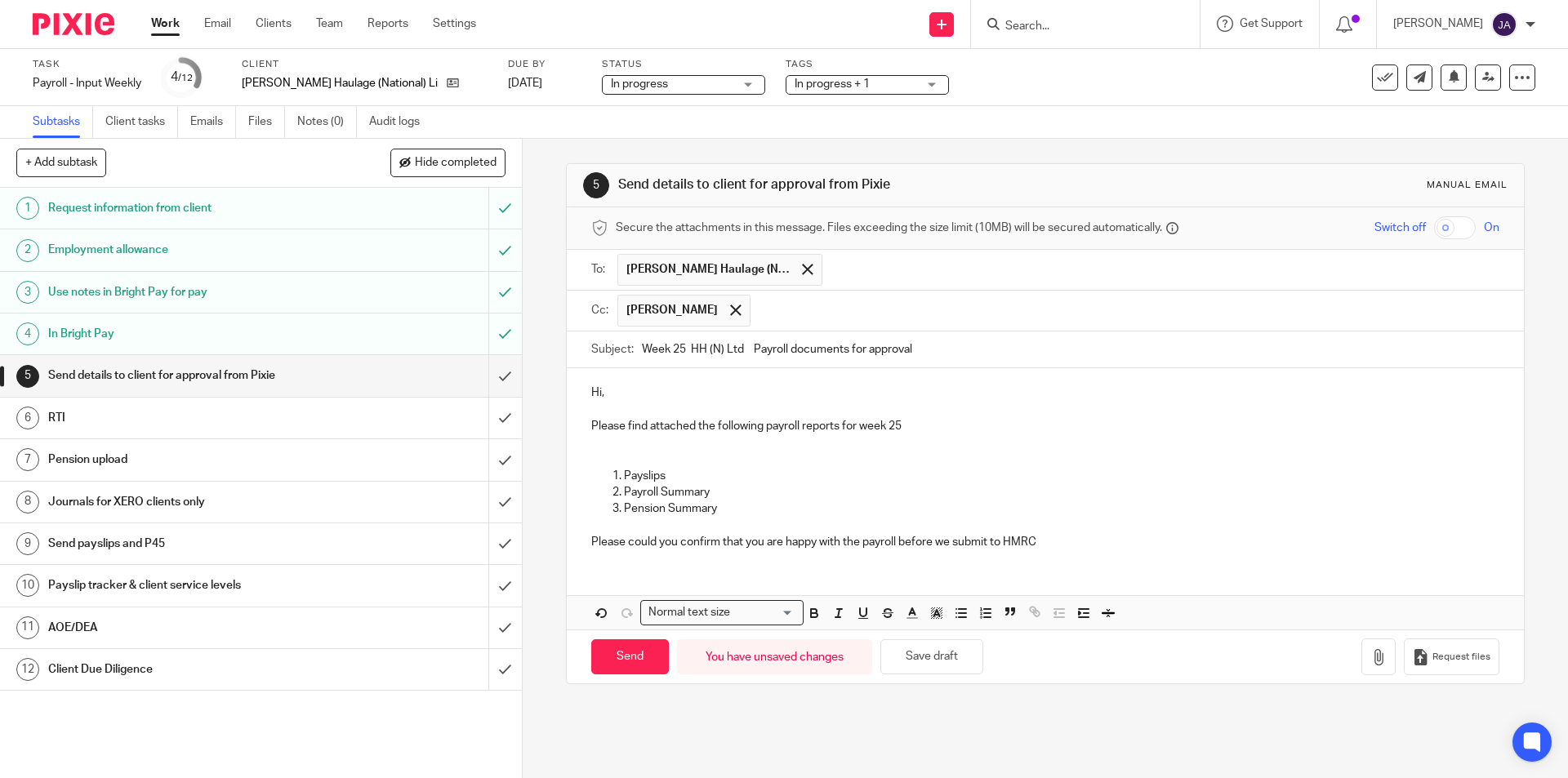
click at [846, 433] on p "Please find attached the following payroll reports for week 25" at bounding box center [1045, 426] width 908 height 16
click at [702, 400] on p "Hi," at bounding box center [1045, 393] width 908 height 16
click at [600, 433] on p "Please find attached the following payroll reports for week 25" at bounding box center [1045, 426] width 908 height 16
click at [592, 436] on p at bounding box center [1045, 442] width 908 height 16
click at [679, 443] on em "Pay Date Friday 12th September 2025" at bounding box center [635, 443] width 87 height 12
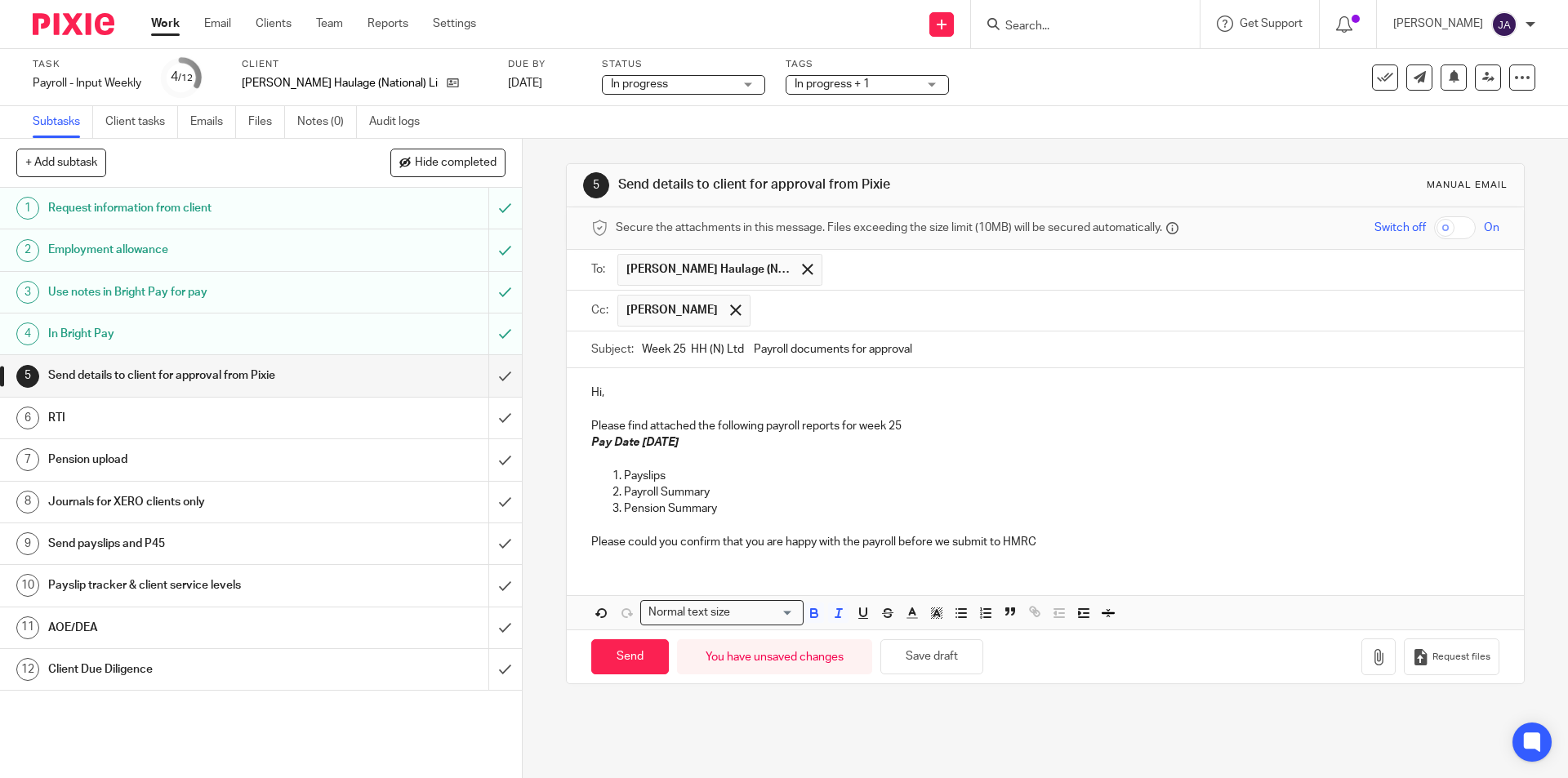
click at [720, 530] on p "Please could you confirm that you are happy with the payroll before we submit t…" at bounding box center [1045, 534] width 908 height 34
click at [624, 383] on div "Hi, Please find attached the following payroll reports for week 25 Pay Date Fri…" at bounding box center [1044, 466] width 956 height 194
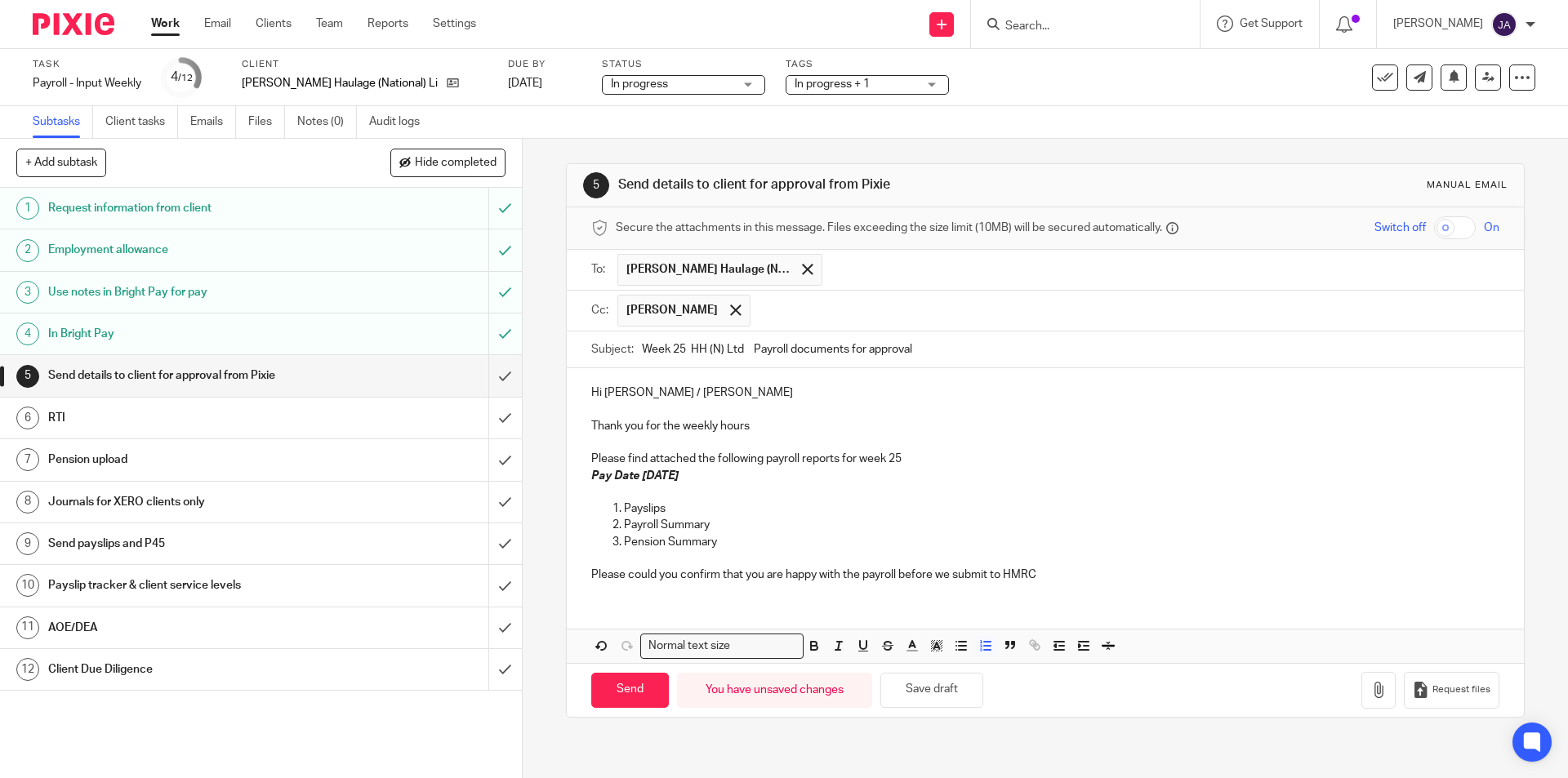
click at [729, 542] on p "Pension Summary" at bounding box center [1061, 542] width 875 height 16
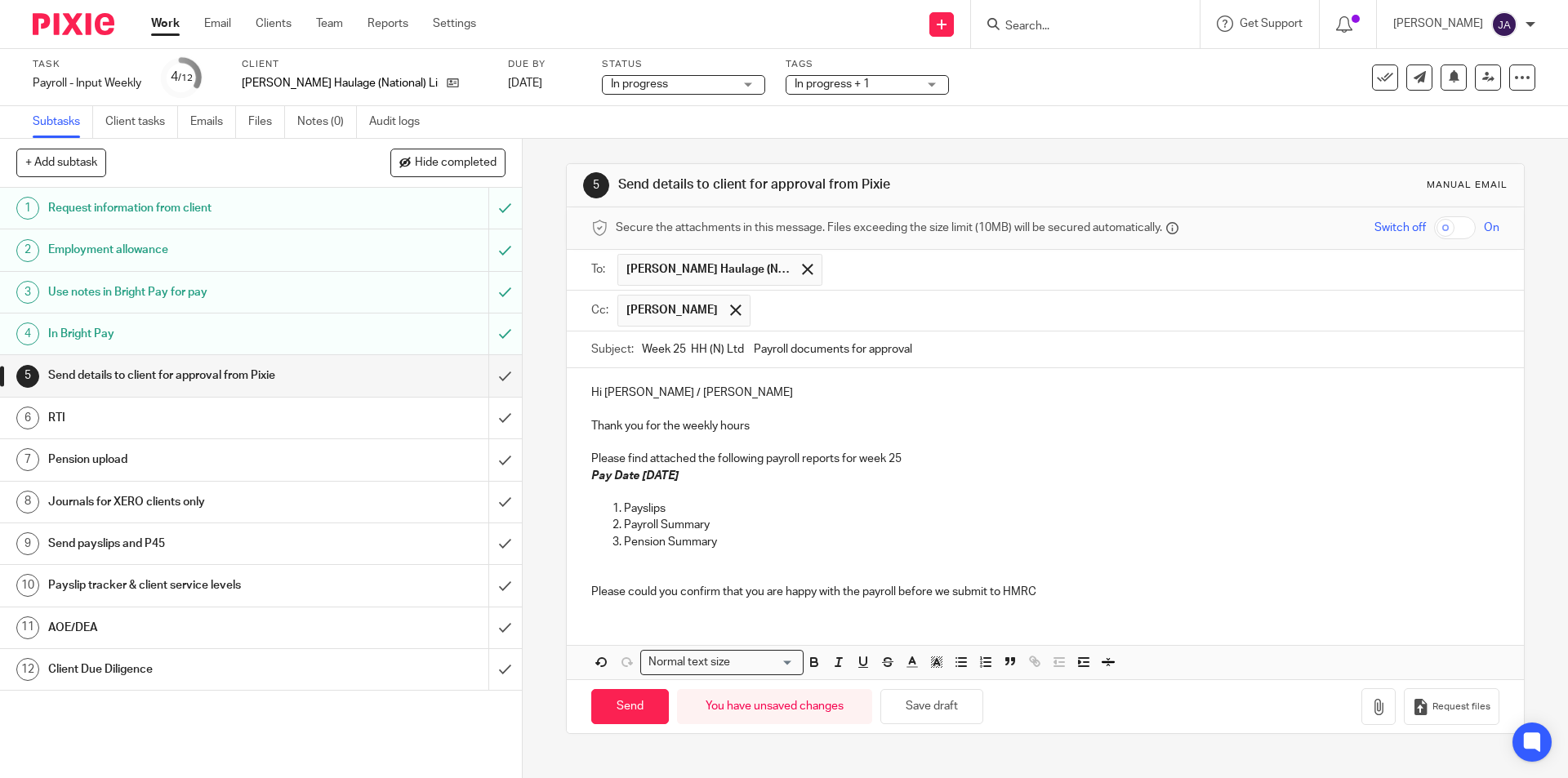
click at [732, 547] on p "Pension Summary" at bounding box center [1061, 542] width 875 height 16
drag, startPoint x: 1063, startPoint y: 594, endPoint x: 630, endPoint y: 626, distance: 434.2
click at [552, 600] on div "5 Send details to client for approval from Pixie Manual email Secure the attach…" at bounding box center [1045, 458] width 1045 height 639
click at [816, 663] on button "button" at bounding box center [814, 663] width 20 height 20
click at [831, 663] on icon "button" at bounding box center [838, 662] width 15 height 15
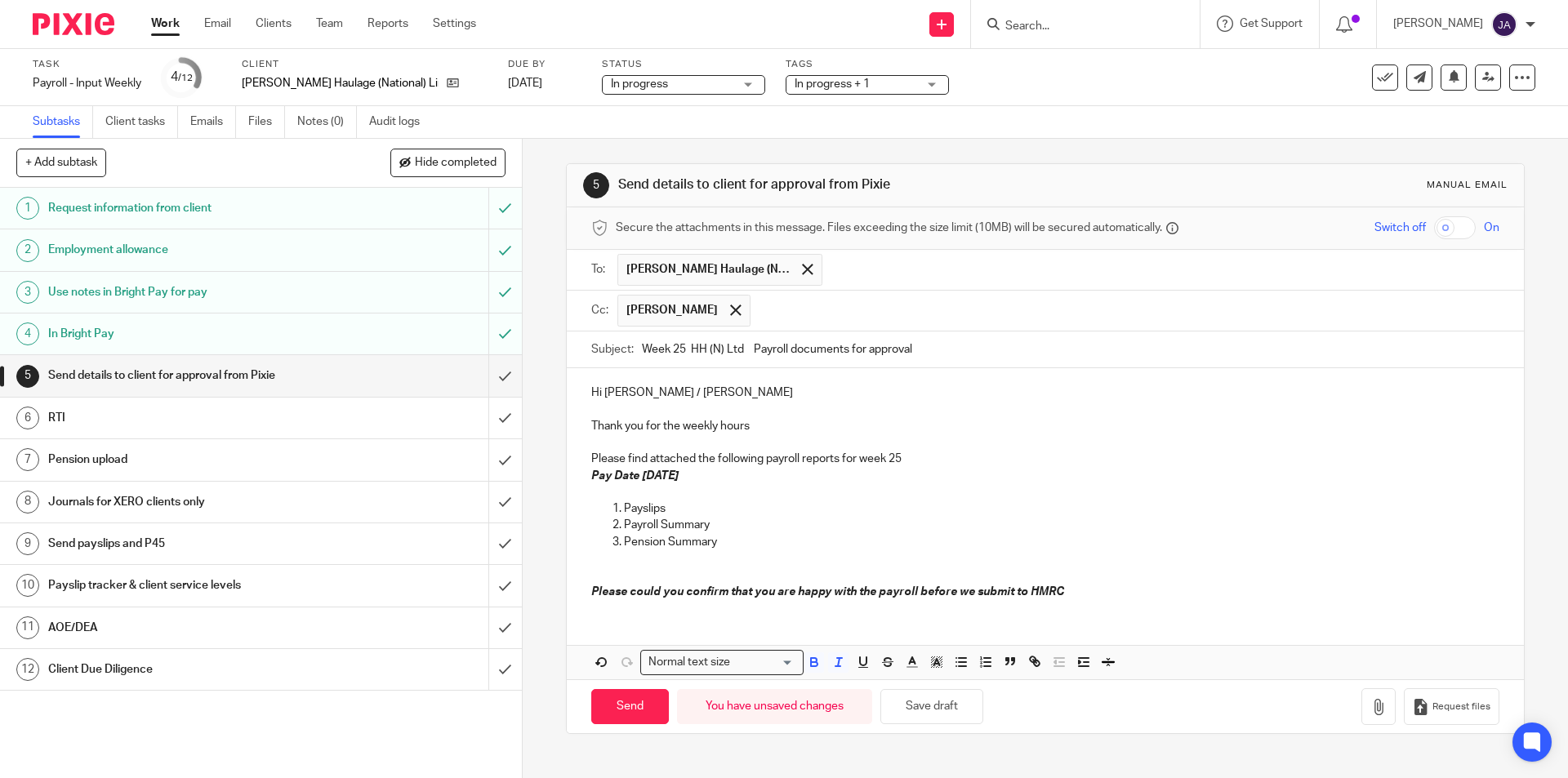
drag, startPoint x: 965, startPoint y: 623, endPoint x: 964, endPoint y: 596, distance: 27.0
click at [965, 622] on div "Hi Mick / Kirsty Thank you for the weekly hours Please find attached the follow…" at bounding box center [1044, 524] width 956 height 311
click at [910, 541] on p "Pension Summary" at bounding box center [1061, 542] width 875 height 16
click at [1106, 576] on p "Please could you confirm that you are happy with the payroll before we submit t…" at bounding box center [1045, 583] width 908 height 34
click at [1077, 592] on p "Please could you confirm that you are happy with the payroll before we submit t…" at bounding box center [1045, 583] width 908 height 34
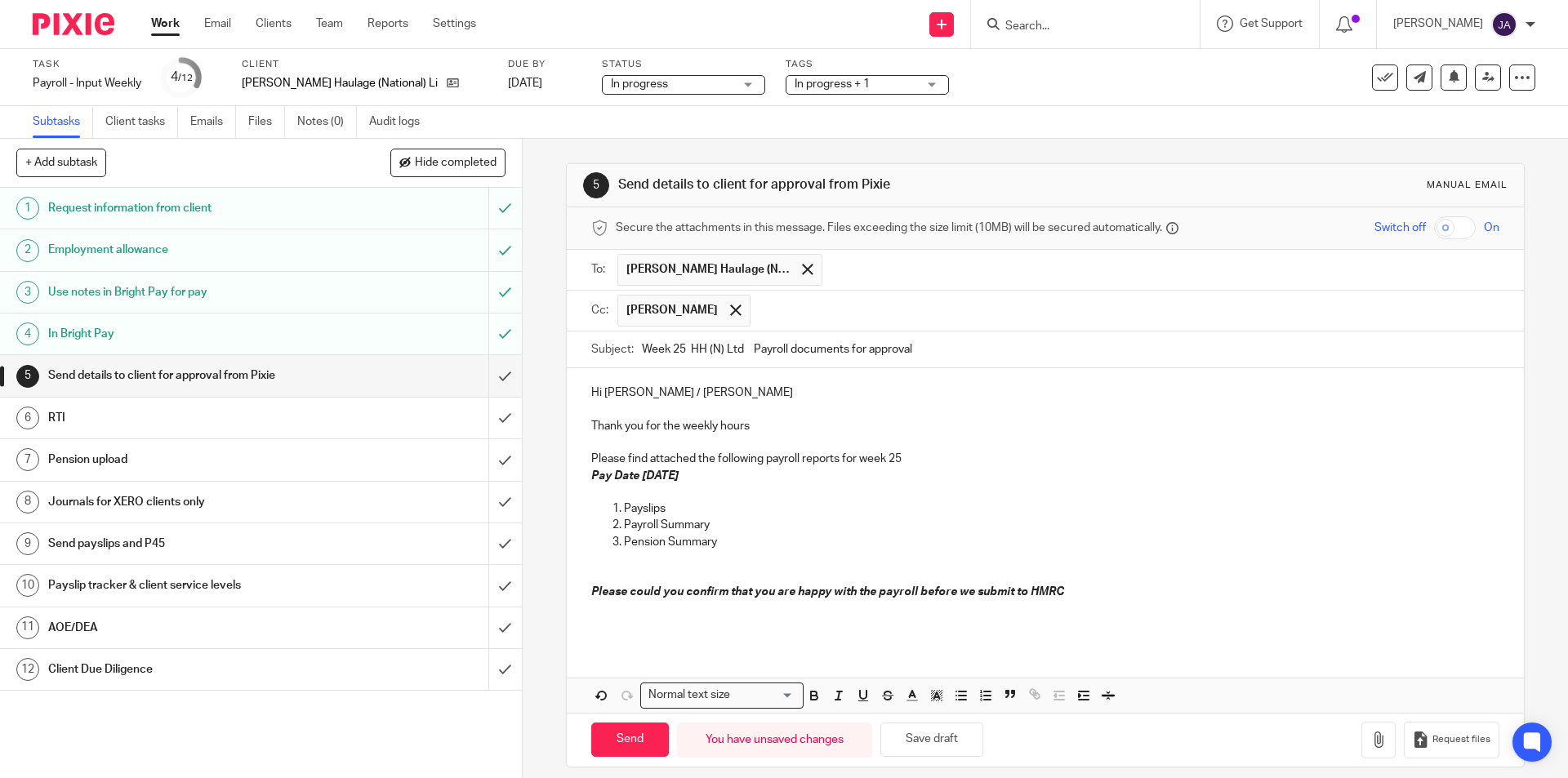
scroll to position [14, 0]
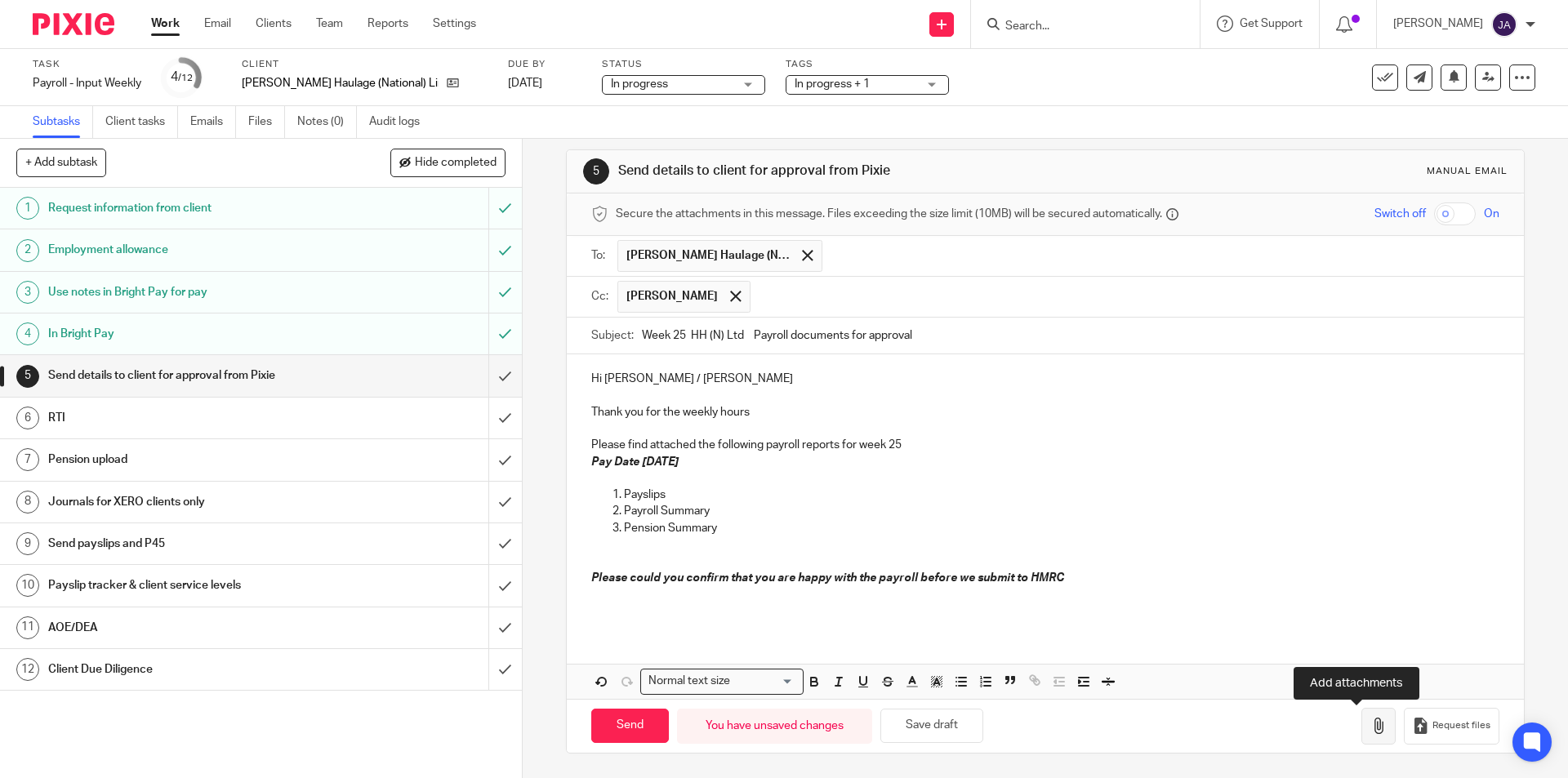
click at [1370, 728] on icon "button" at bounding box center [1378, 726] width 16 height 16
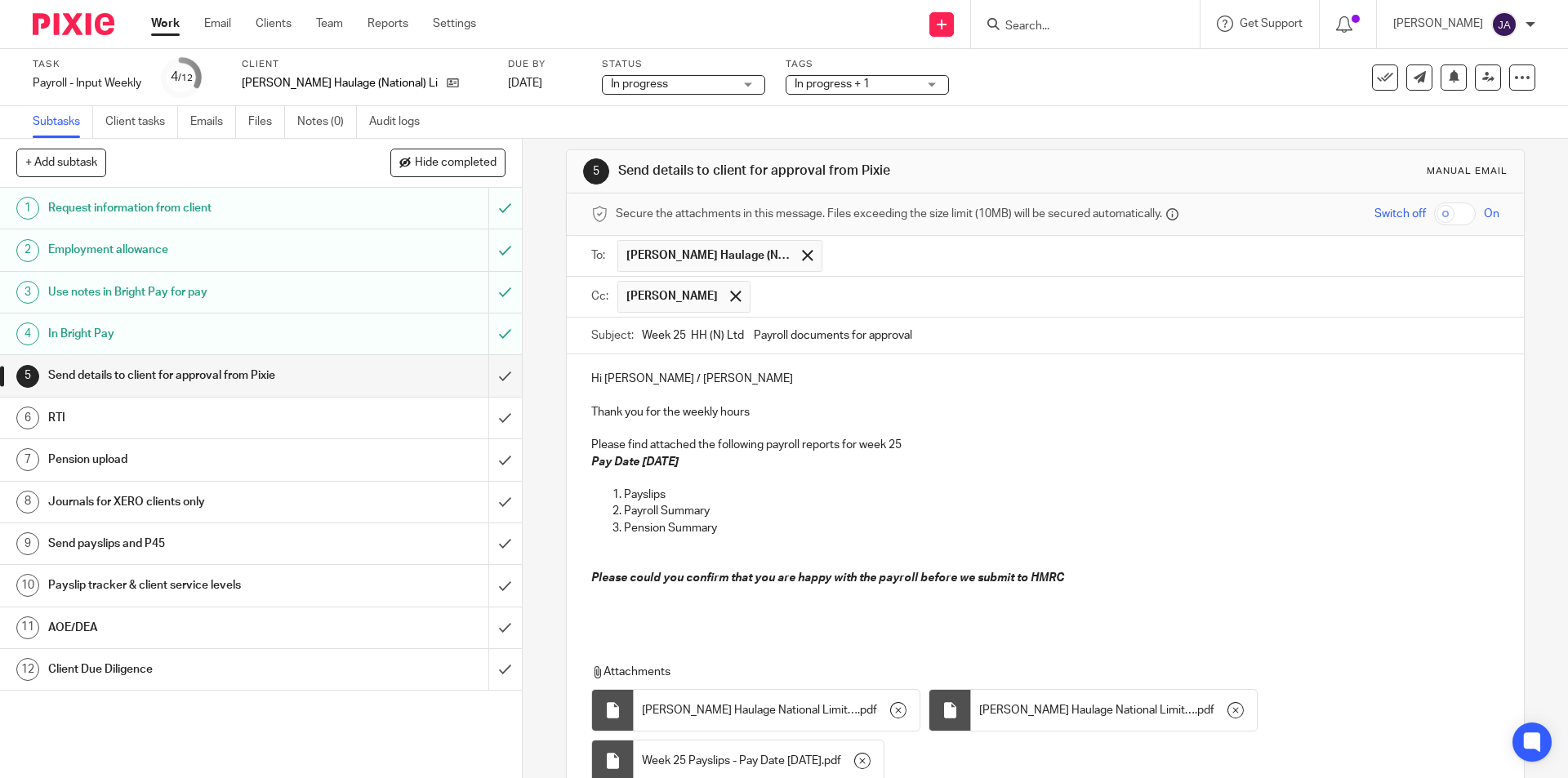
scroll to position [157, 0]
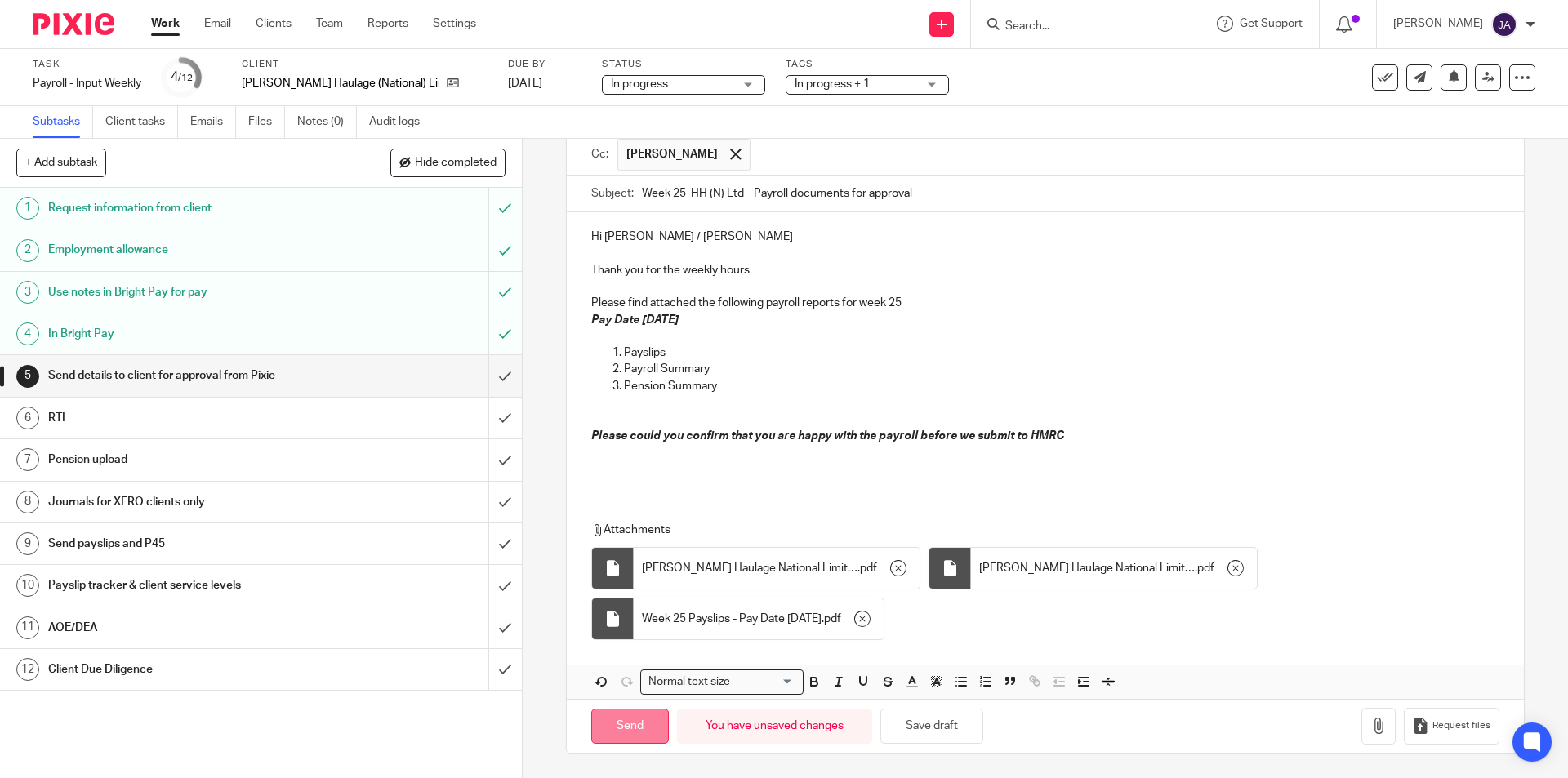
click at [644, 715] on input "Send" at bounding box center [630, 727] width 78 height 35
type input "Sent"
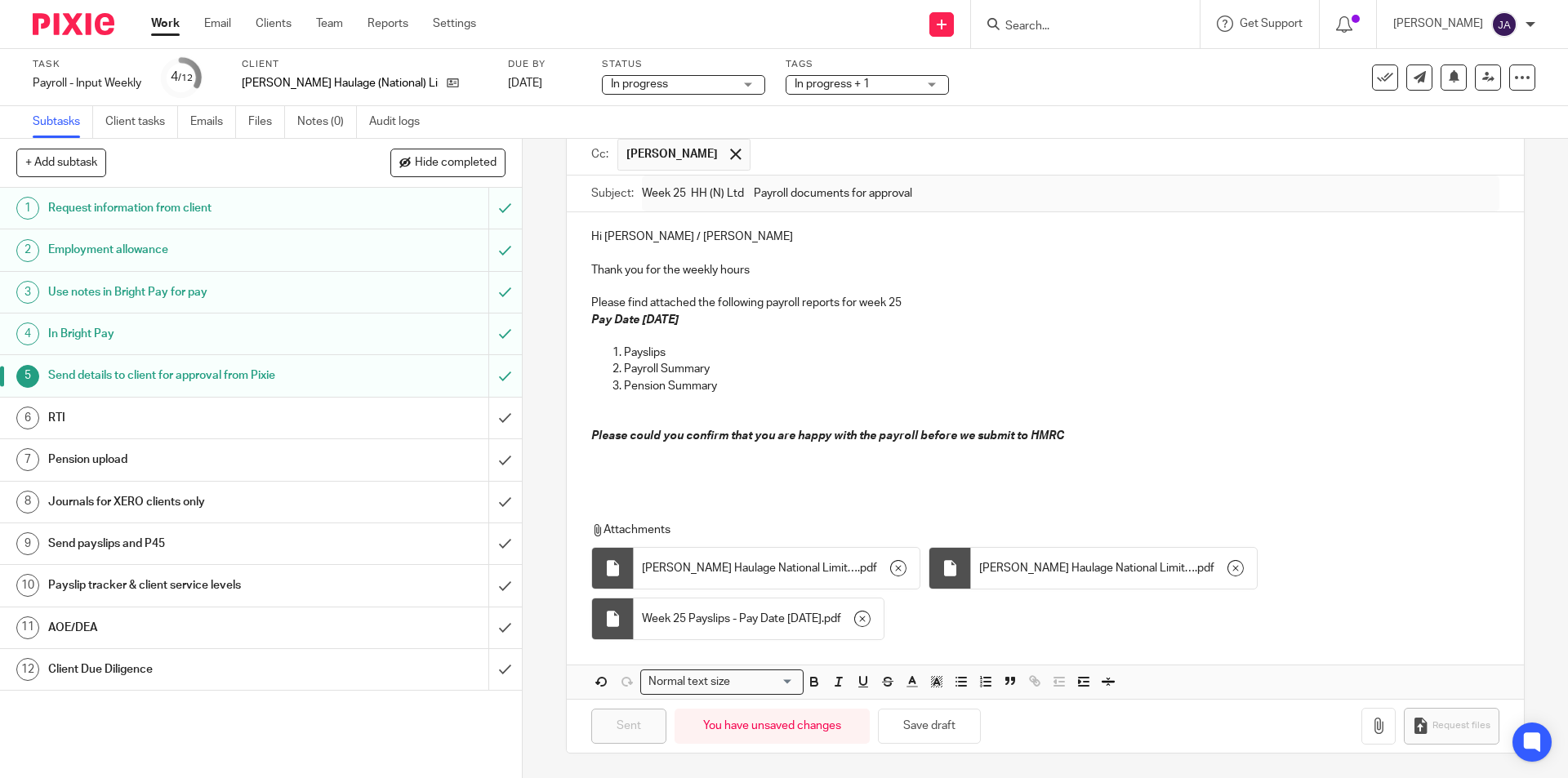
click at [236, 674] on h1 "Client Due Diligence" at bounding box center [189, 669] width 282 height 24
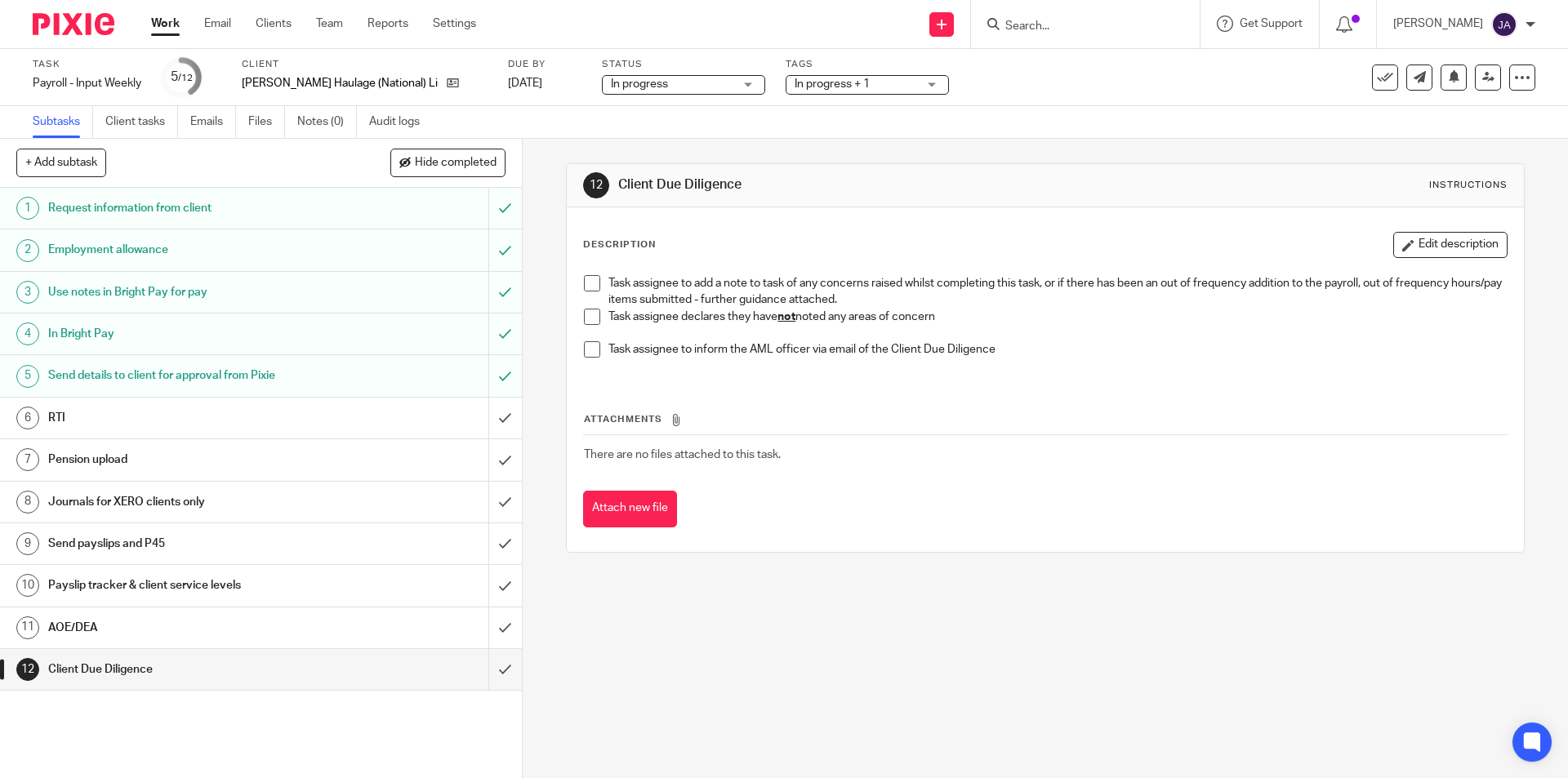
click at [577, 317] on div "Task assignee to add a note to task of any concerns raised whilst completing th…" at bounding box center [1045, 322] width 939 height 112
click at [584, 318] on span at bounding box center [592, 316] width 16 height 16
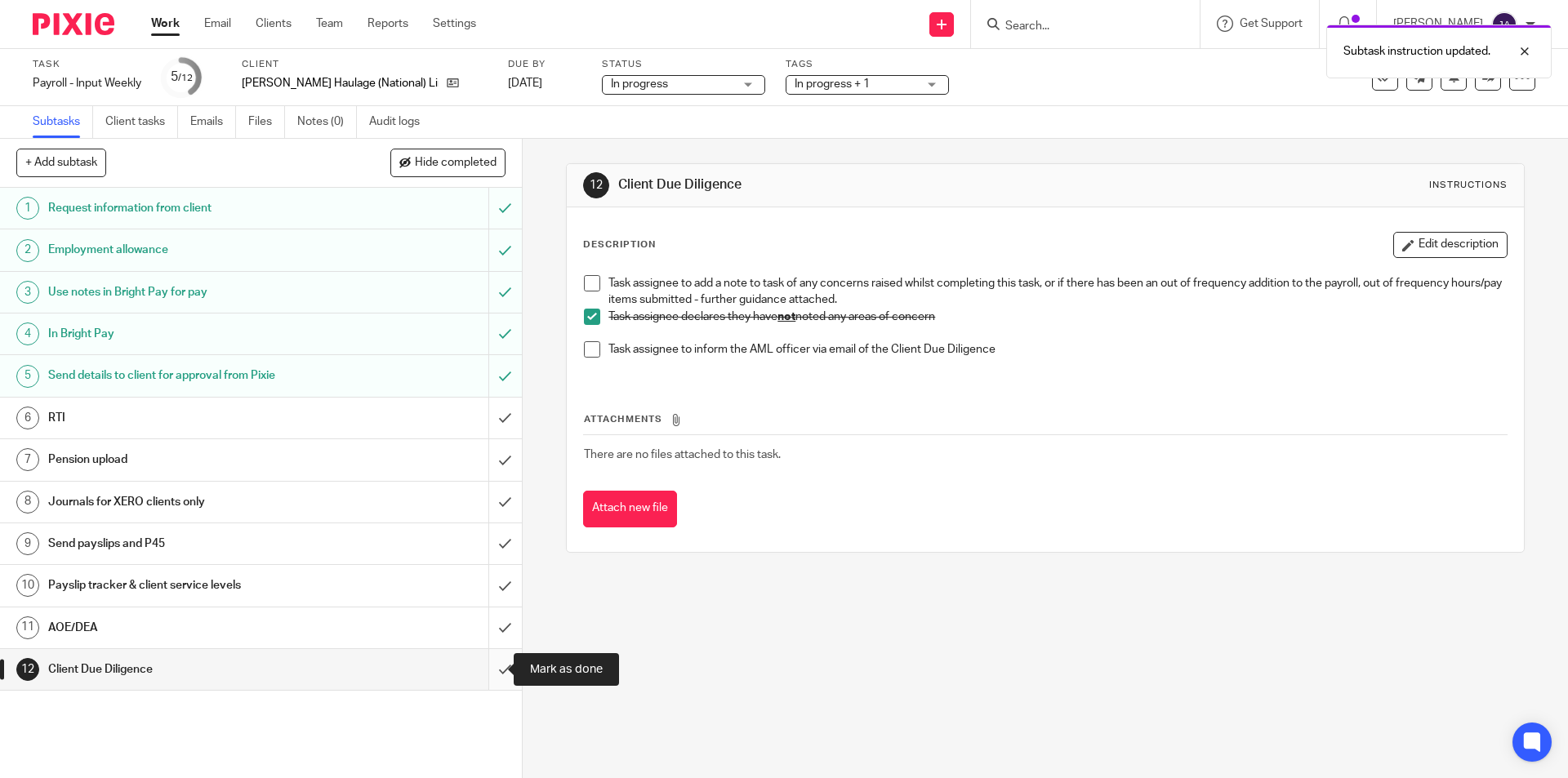
click at [485, 668] on input "submit" at bounding box center [261, 669] width 522 height 41
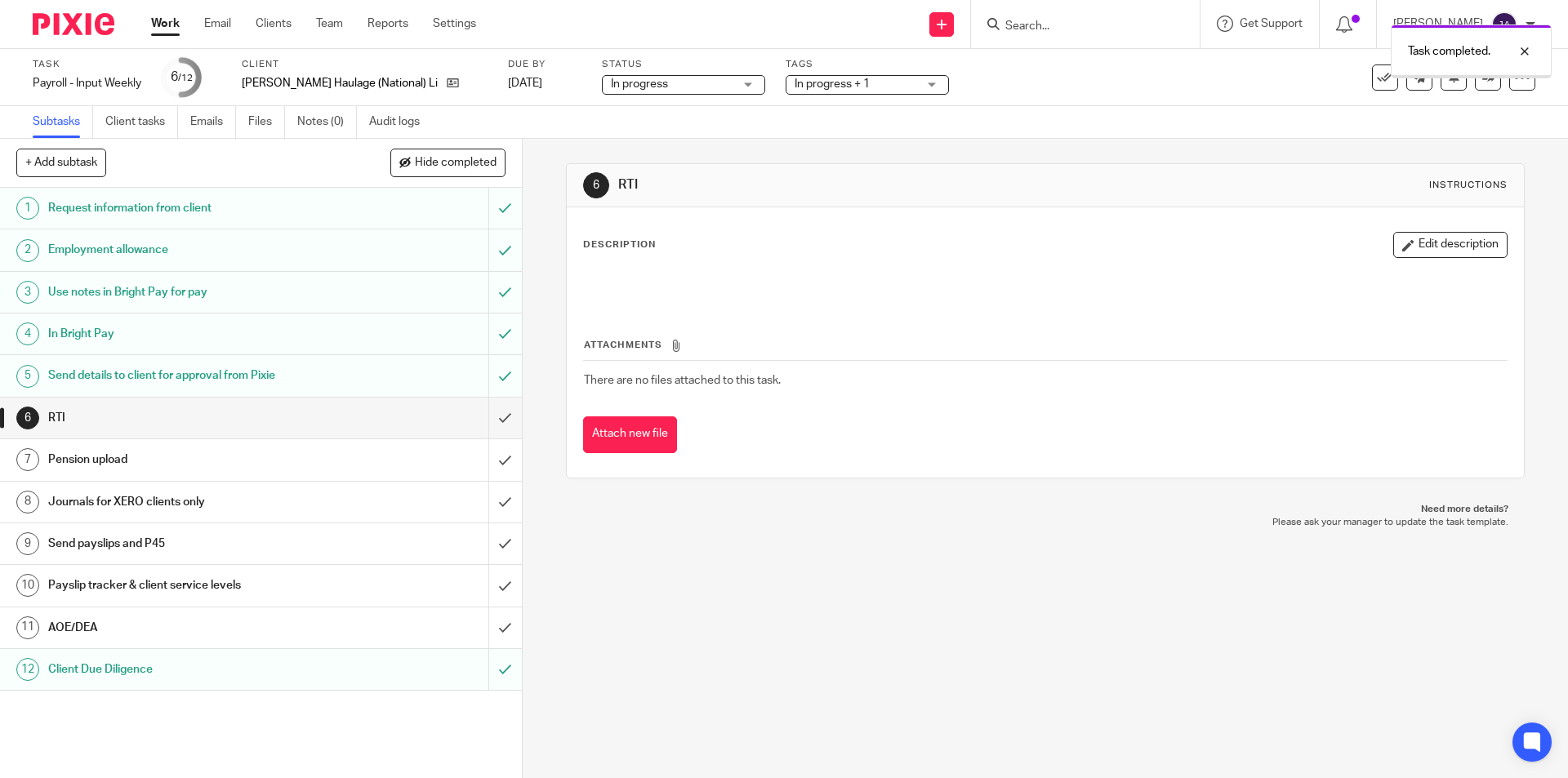
click at [205, 623] on h1 "AOE/DEA" at bounding box center [189, 628] width 282 height 24
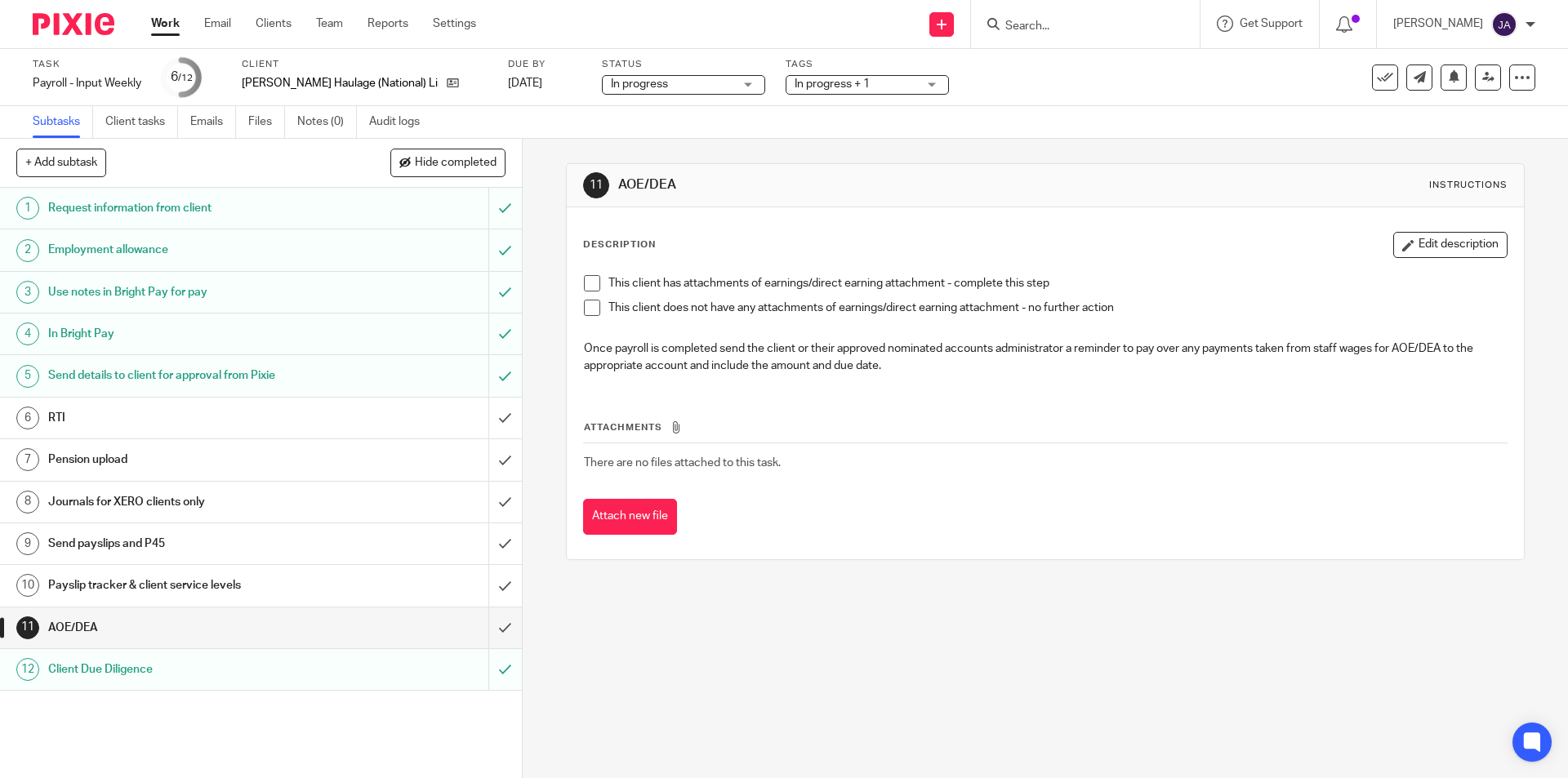
click at [587, 307] on span at bounding box center [592, 308] width 16 height 16
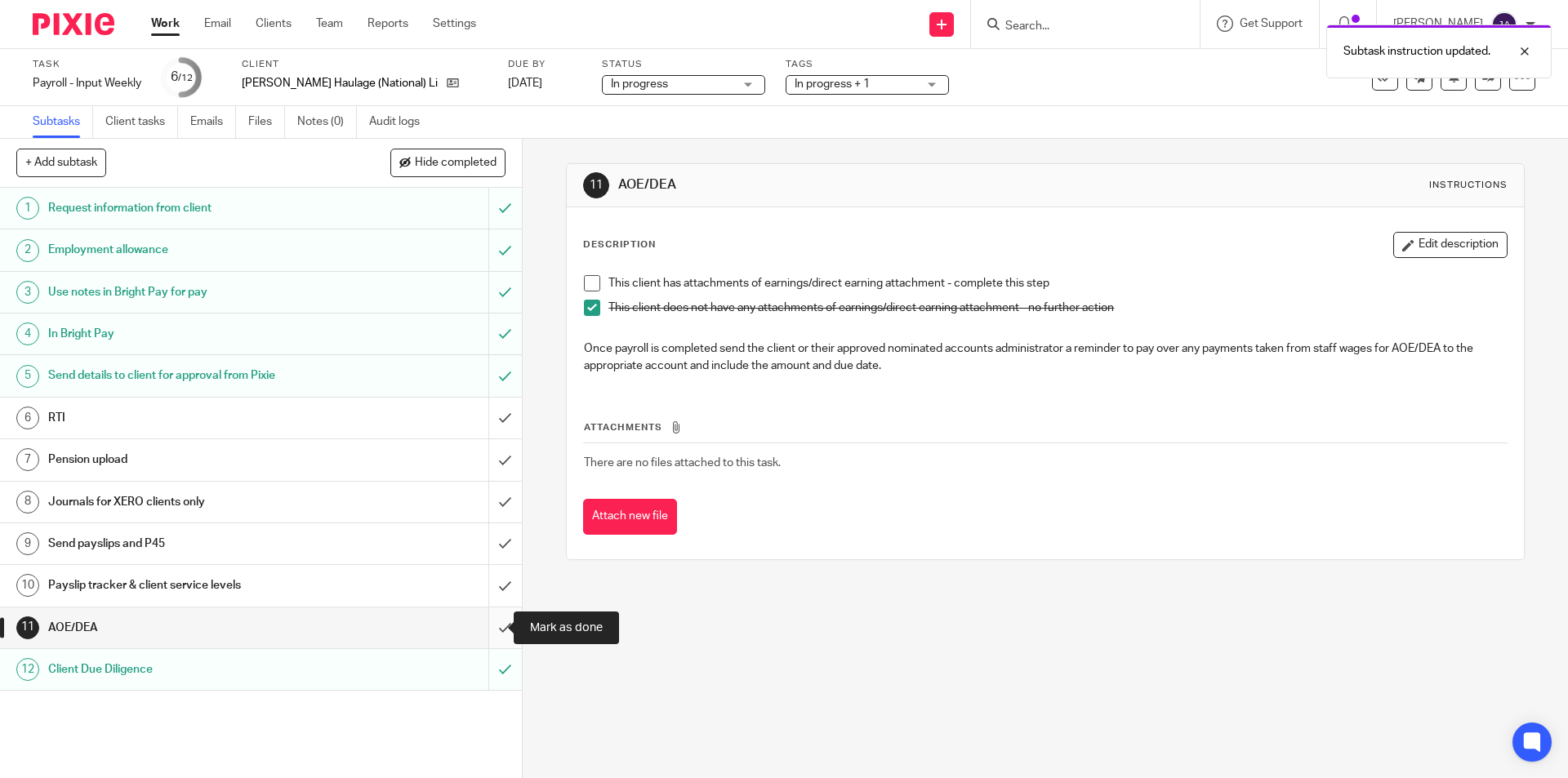
click at [486, 631] on input "submit" at bounding box center [261, 628] width 522 height 41
click at [116, 541] on h1 "Send payslips and P45" at bounding box center [189, 543] width 282 height 24
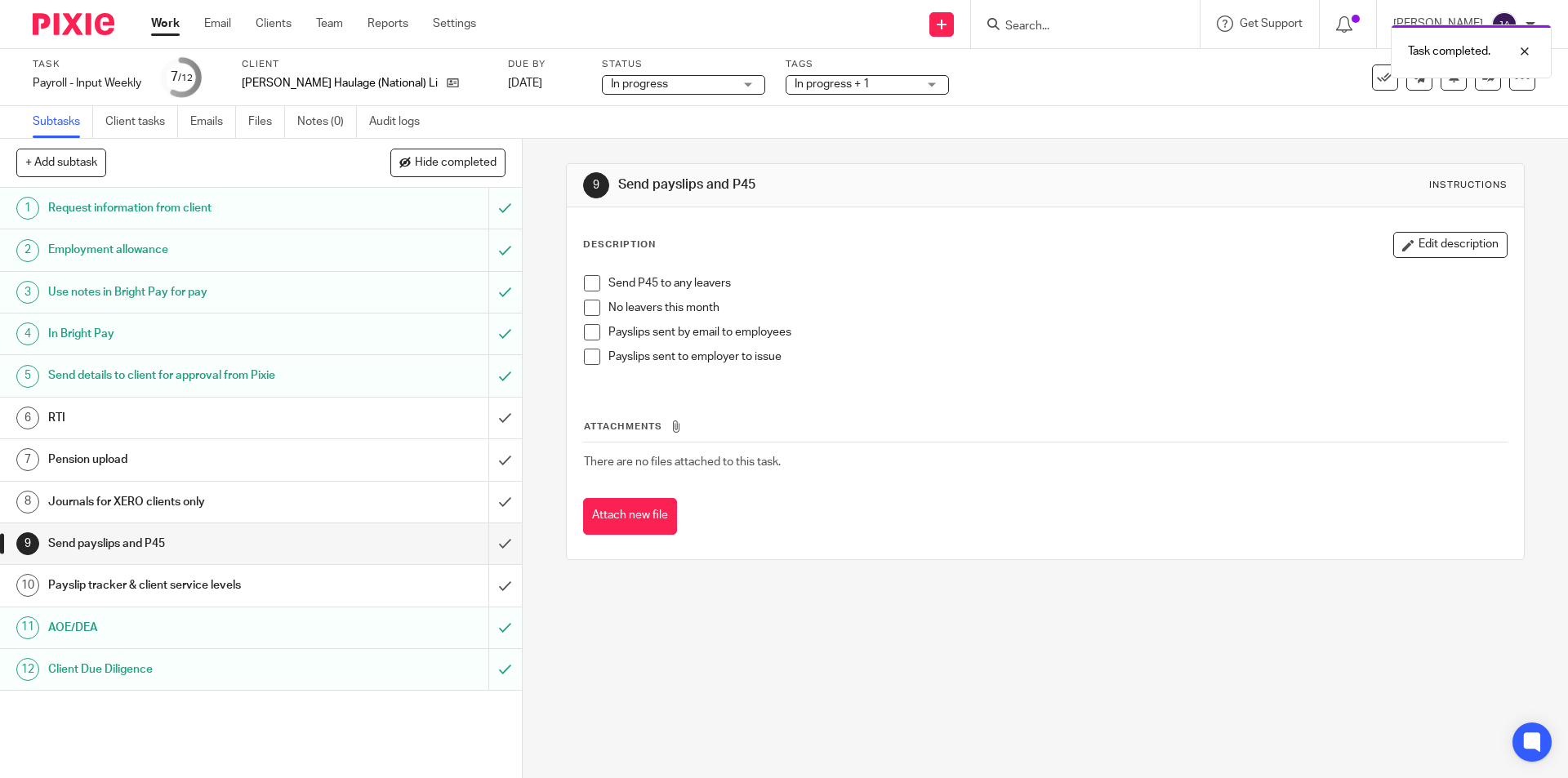
click at [584, 313] on span at bounding box center [592, 308] width 16 height 16
click at [157, 22] on link "Work" at bounding box center [165, 23] width 28 height 16
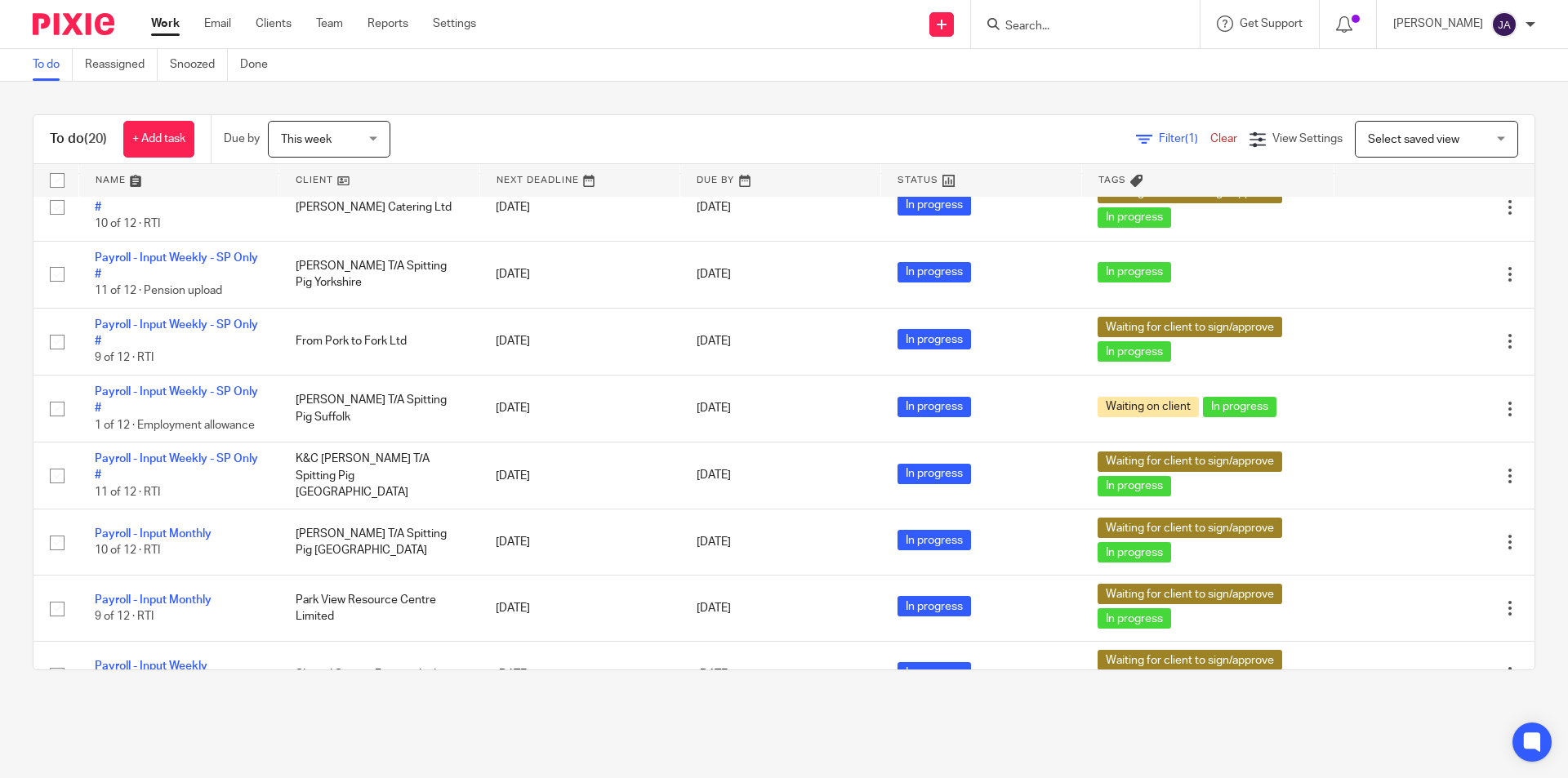
scroll to position [81, 0]
